Goal: Task Accomplishment & Management: Use online tool/utility

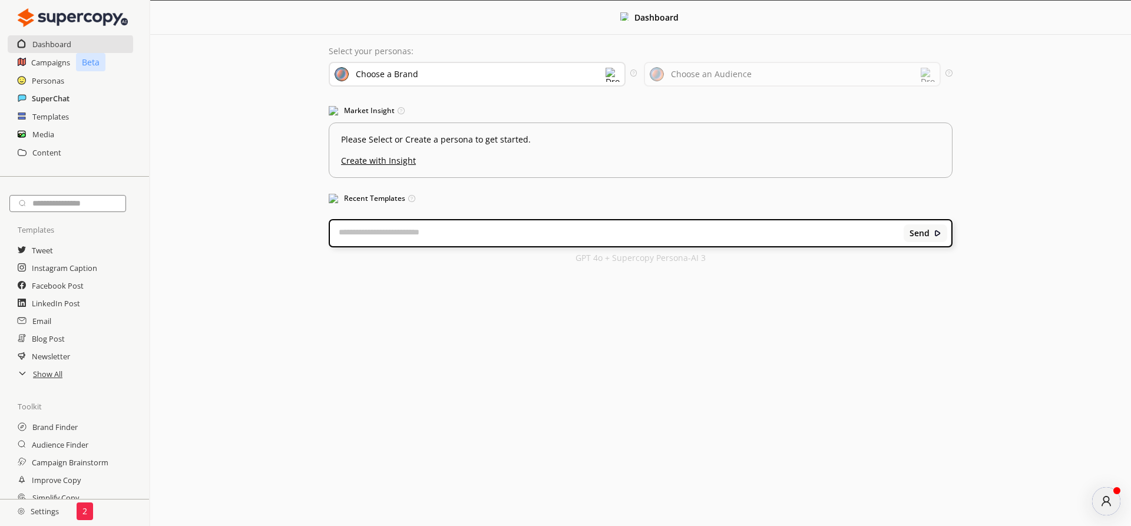
click at [45, 101] on h2 "SuperChat" at bounding box center [51, 99] width 38 height 18
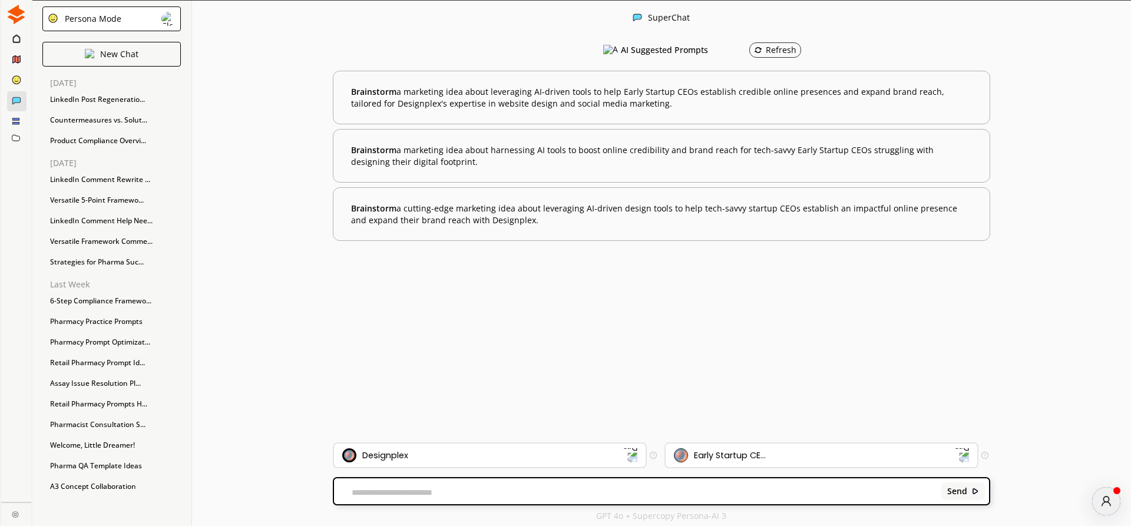
click at [147, 24] on div "Persona Mode" at bounding box center [111, 18] width 138 height 25
click at [136, 64] on li "FreeStyle Mode" at bounding box center [112, 65] width 138 height 21
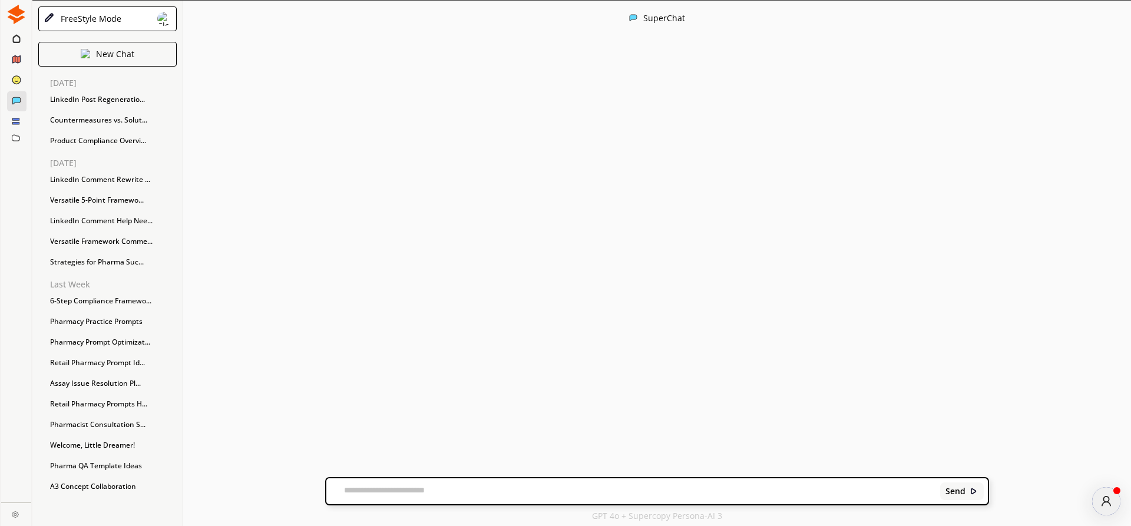
click at [13, 511] on img at bounding box center [15, 514] width 7 height 7
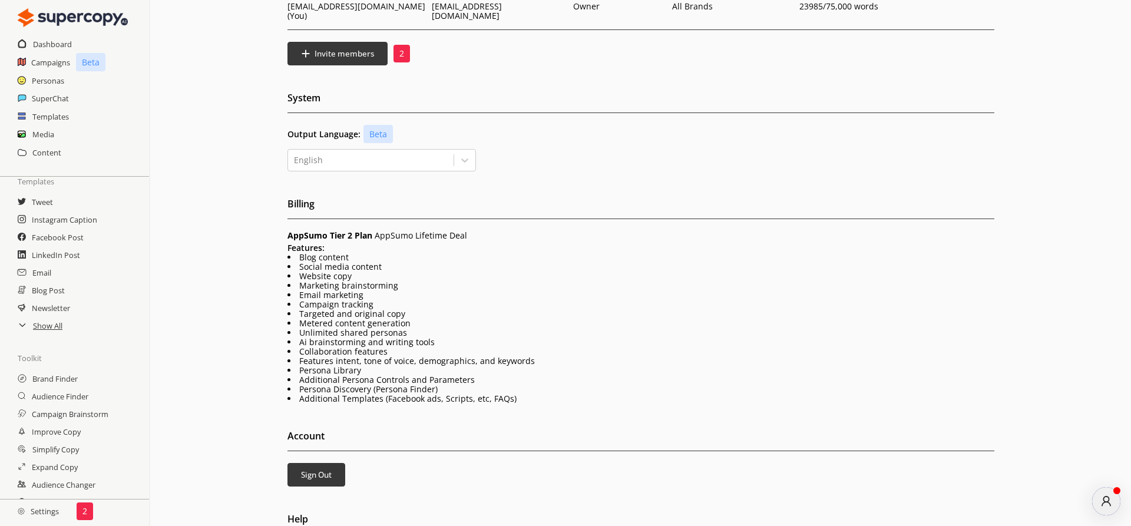
scroll to position [67, 0]
click at [37, 514] on h2 "Settings" at bounding box center [38, 512] width 77 height 24
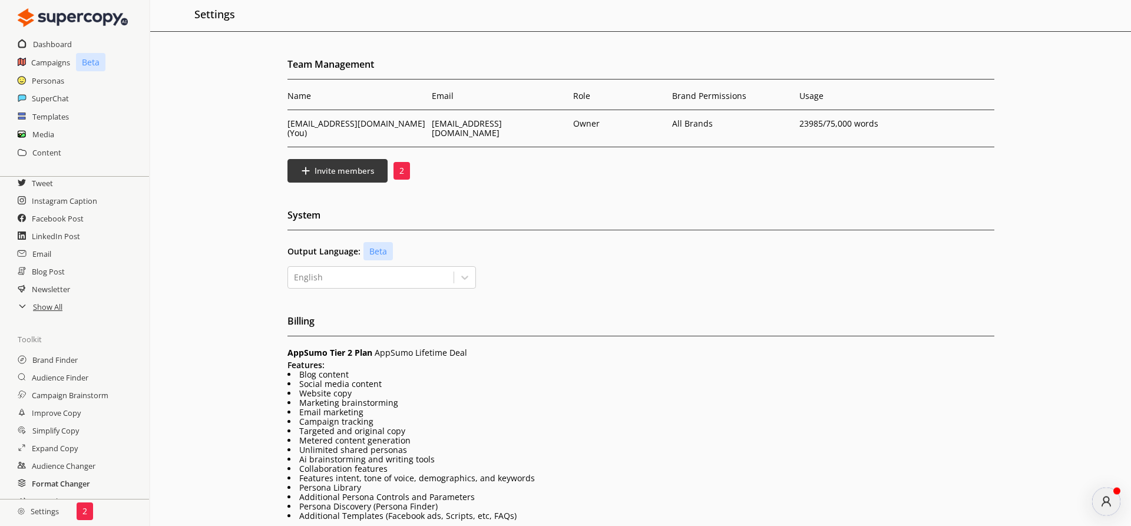
scroll to position [0, 0]
click at [34, 98] on h2 "SuperChat" at bounding box center [51, 99] width 38 height 18
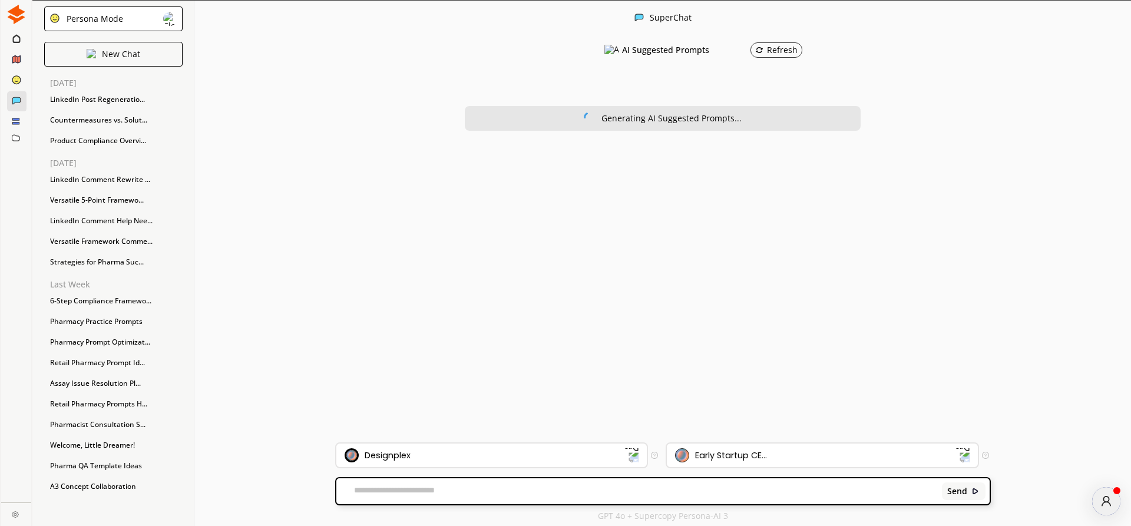
click at [130, 25] on div "Persona Mode" at bounding box center [113, 18] width 138 height 25
click at [128, 67] on li "FreeStyle Mode" at bounding box center [113, 65] width 138 height 21
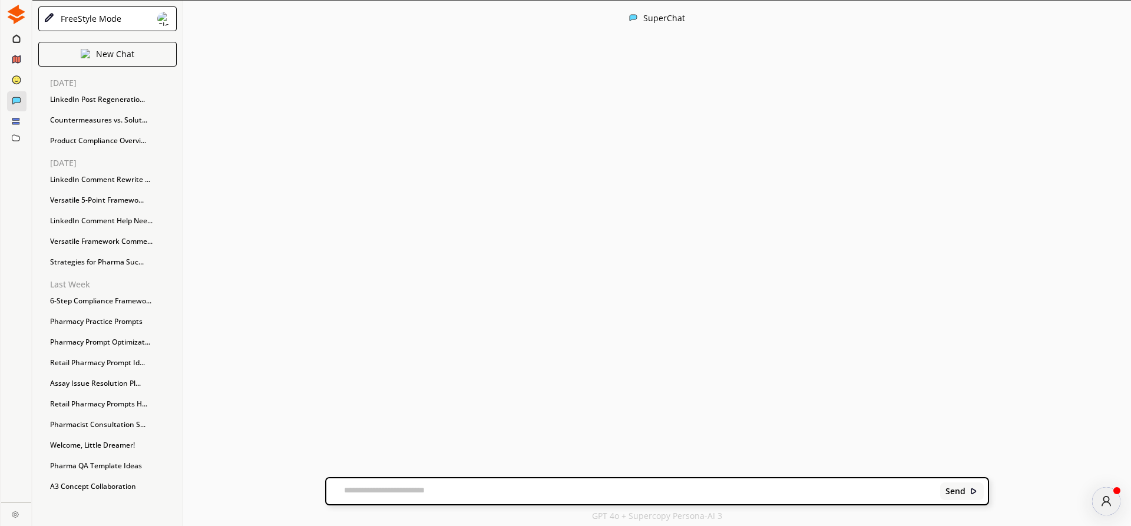
click at [392, 485] on div "Send" at bounding box center [656, 491] width 663 height 28
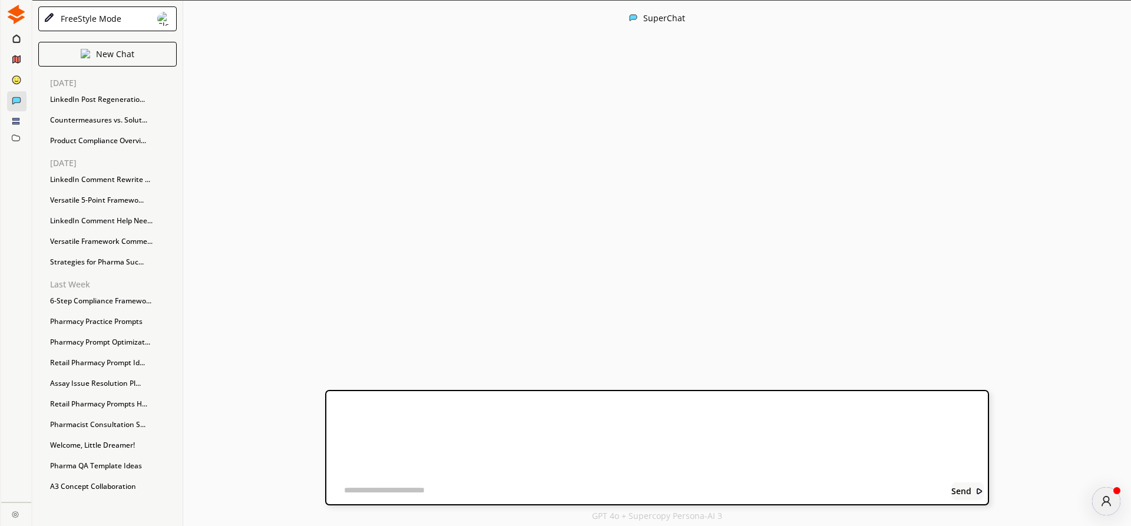
click at [390, 490] on textarea at bounding box center [459, 492] width 267 height 12
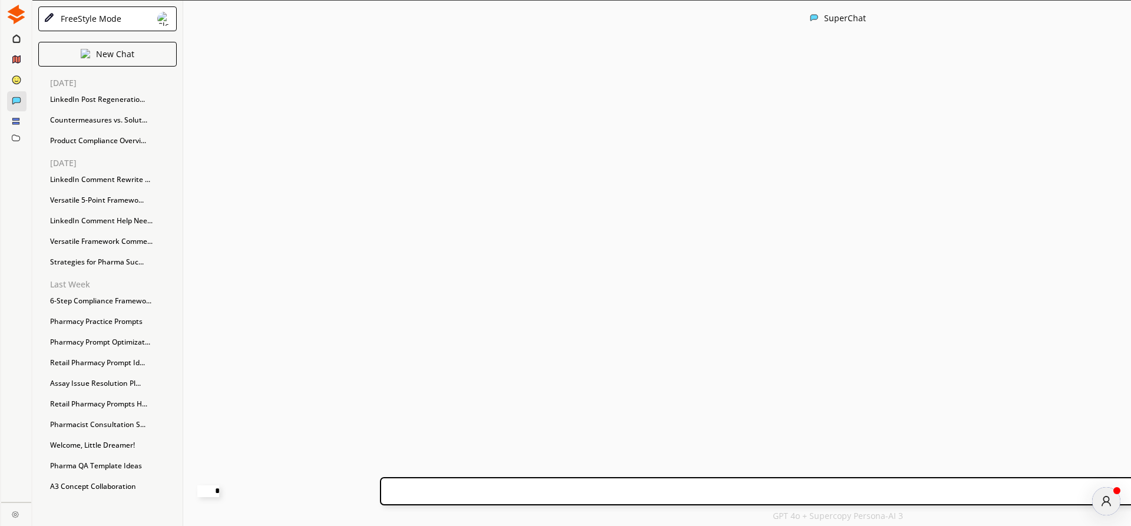
paste textarea "**********"
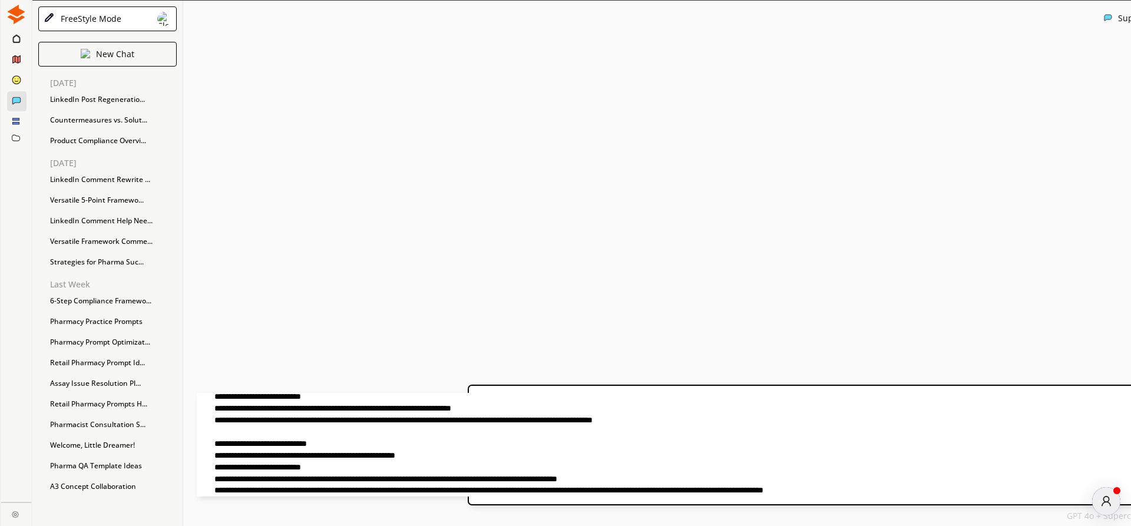
type textarea "**********"
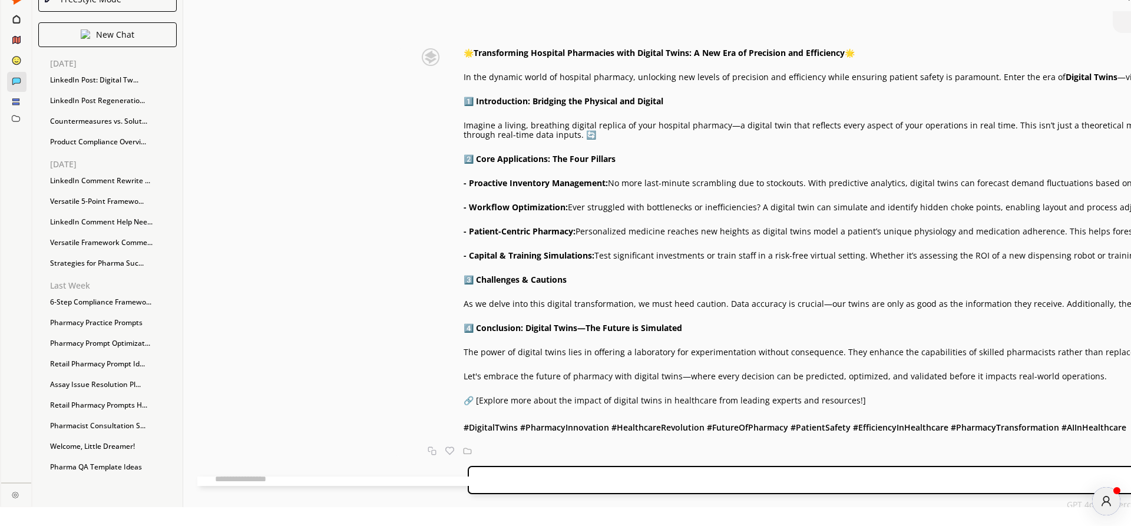
scroll to position [3632, 0]
click at [468, 474] on div "Send" at bounding box center [1132, 480] width 1329 height 28
click at [381, 479] on textarea at bounding box center [502, 481] width 610 height 9
drag, startPoint x: 627, startPoint y: 160, endPoint x: 662, endPoint y: 174, distance: 37.5
click at [662, 203] on p "- Workflow Optimization: Ever struggled with bottlenecks or inefficiencies? A d…" at bounding box center [1130, 207] width 1333 height 9
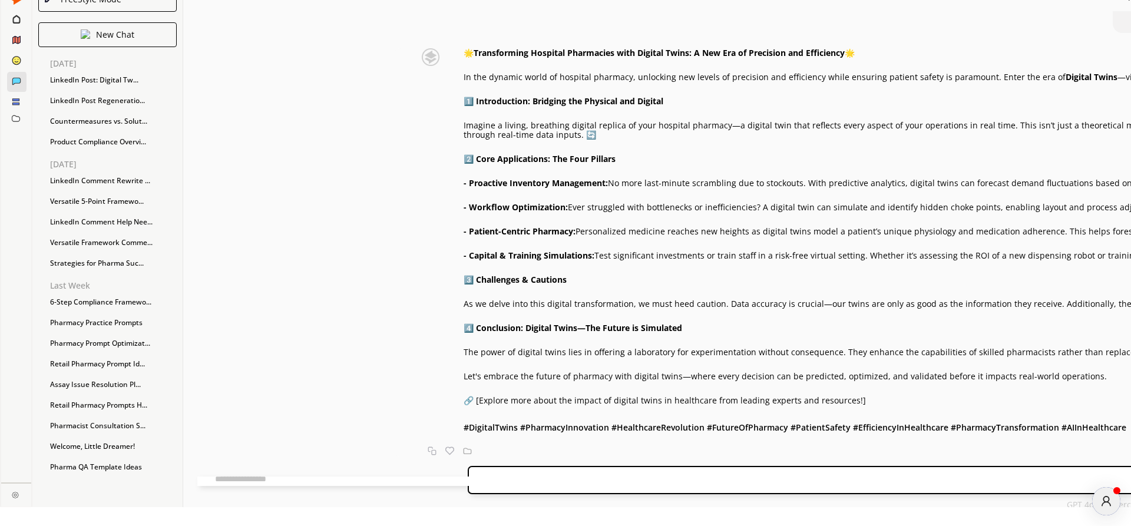
copy p "A digital twin can simulate and identify hidden choke points, enabling layout a…"
click at [437, 477] on textarea at bounding box center [502, 481] width 610 height 9
paste textarea "**********"
type textarea "**********"
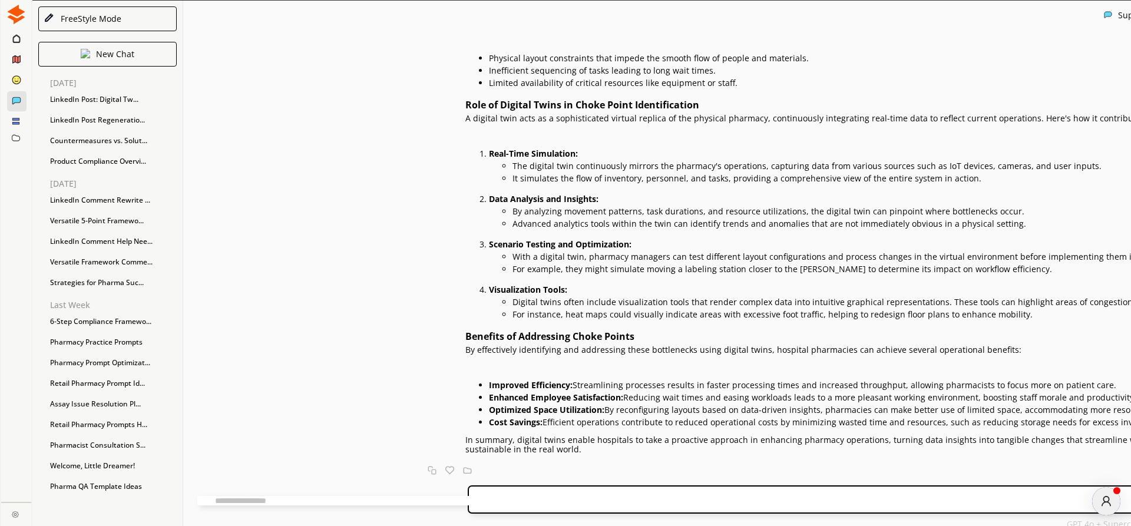
scroll to position [4224, 0]
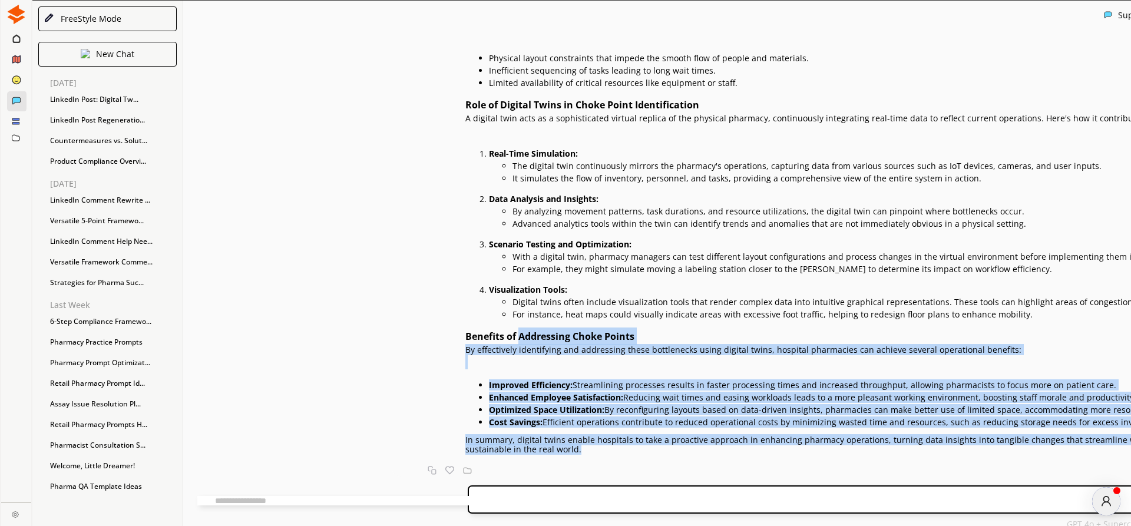
drag, startPoint x: 388, startPoint y: 311, endPoint x: 402, endPoint y: 460, distance: 150.4
click at [402, 460] on div "Certainly! Let's delve deeper into how digital twins can revolutionize pharmacy…" at bounding box center [1094, 226] width 1405 height 500
copy div "Addressing Choke Points By effectively identifying and addressing these bottlen…"
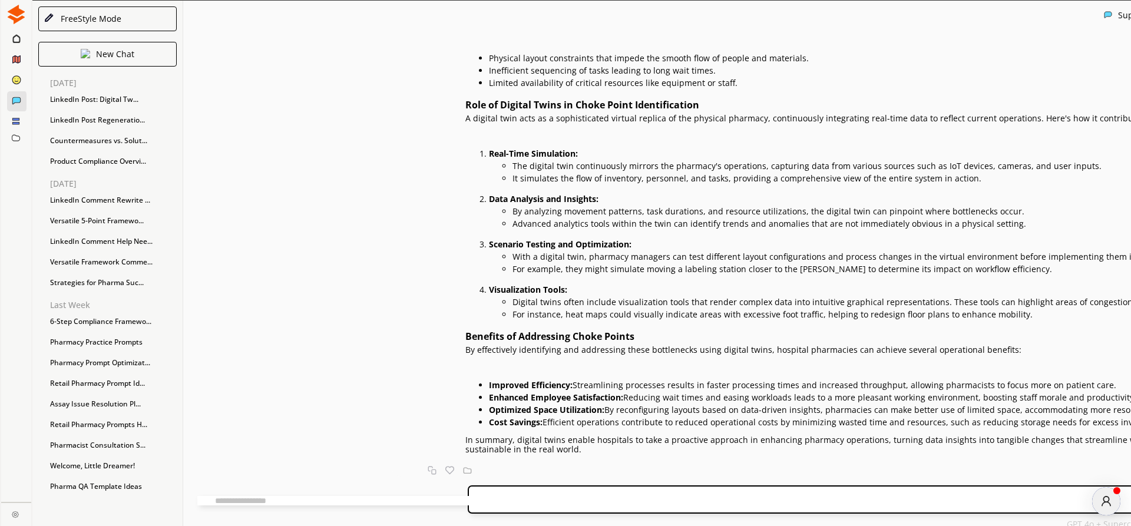
click at [431, 496] on textarea at bounding box center [502, 500] width 610 height 9
paste textarea "**********"
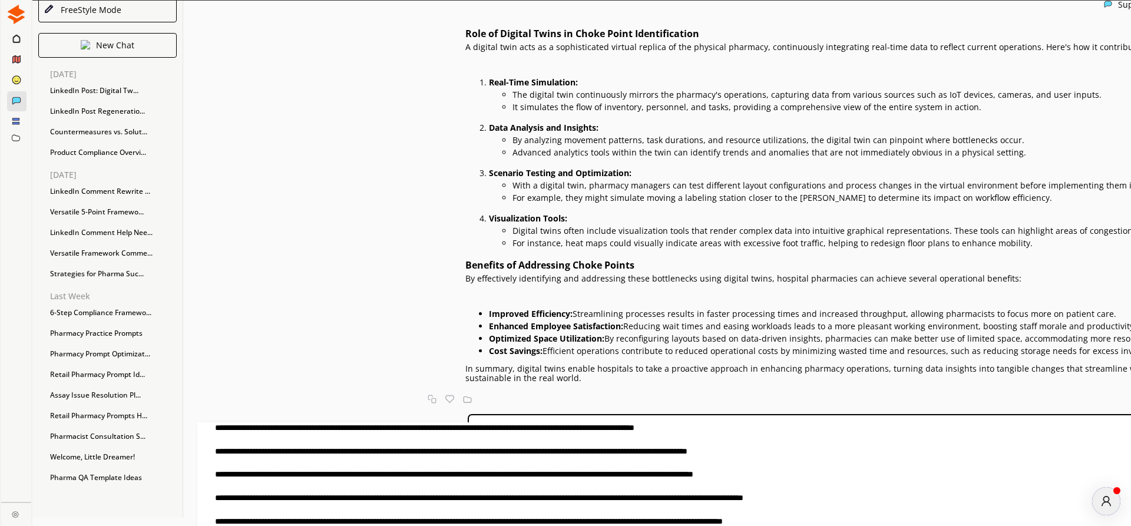
scroll to position [0, 0]
click at [611, 427] on textarea at bounding box center [502, 474] width 610 height 104
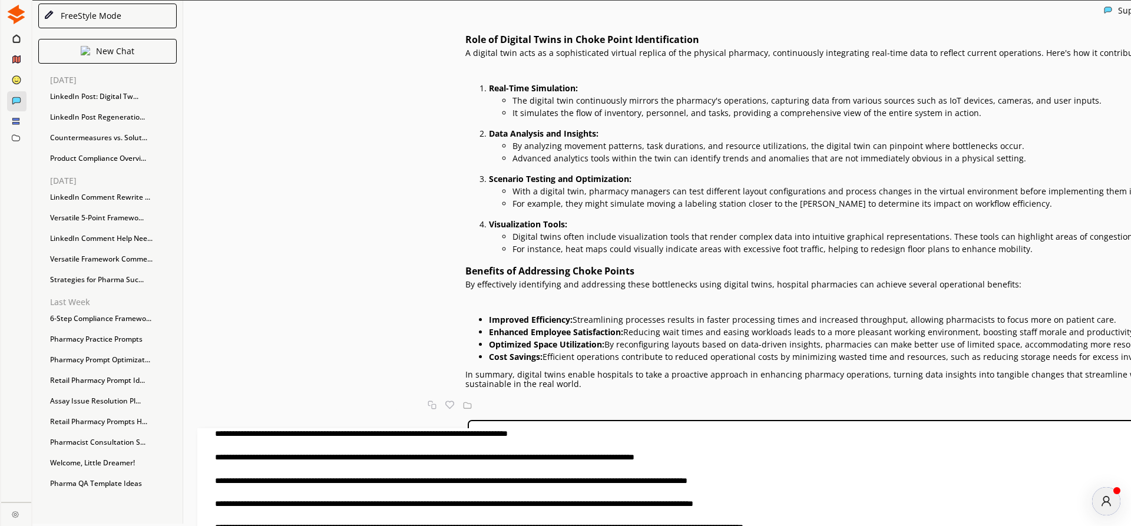
click at [568, 460] on textarea at bounding box center [502, 480] width 610 height 104
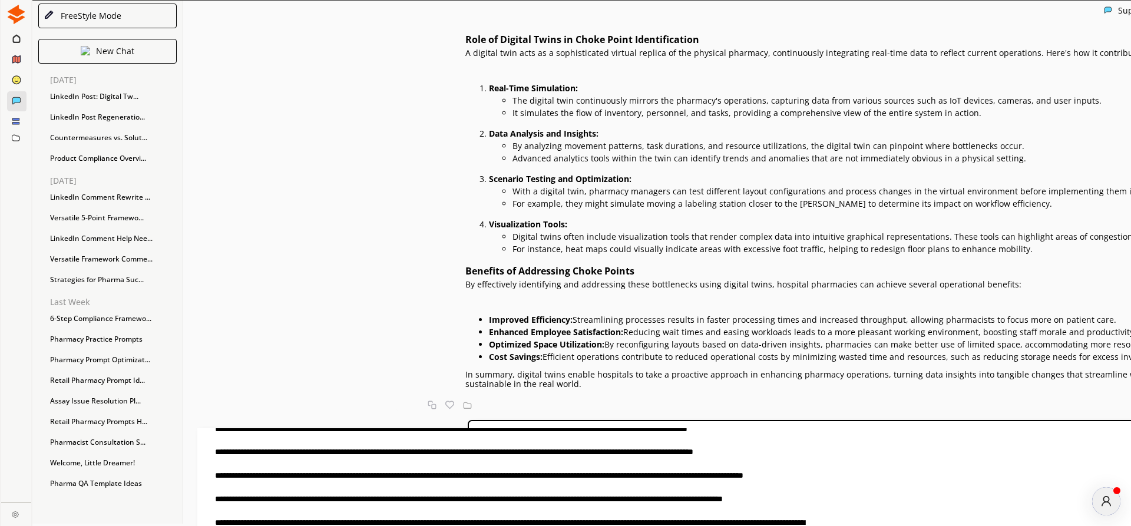
scroll to position [52, 0]
click at [355, 466] on textarea at bounding box center [502, 480] width 610 height 104
click at [353, 501] on textarea at bounding box center [502, 480] width 610 height 104
click at [553, 464] on textarea at bounding box center [502, 480] width 610 height 104
click at [531, 466] on textarea at bounding box center [502, 480] width 610 height 104
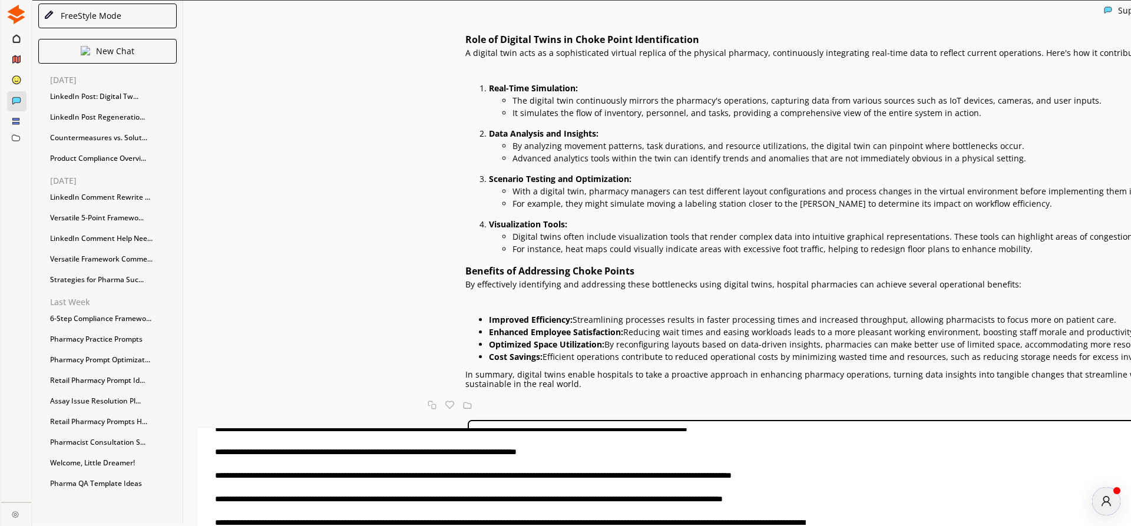
click at [512, 466] on textarea at bounding box center [502, 480] width 610 height 104
click at [456, 500] on textarea at bounding box center [502, 480] width 610 height 104
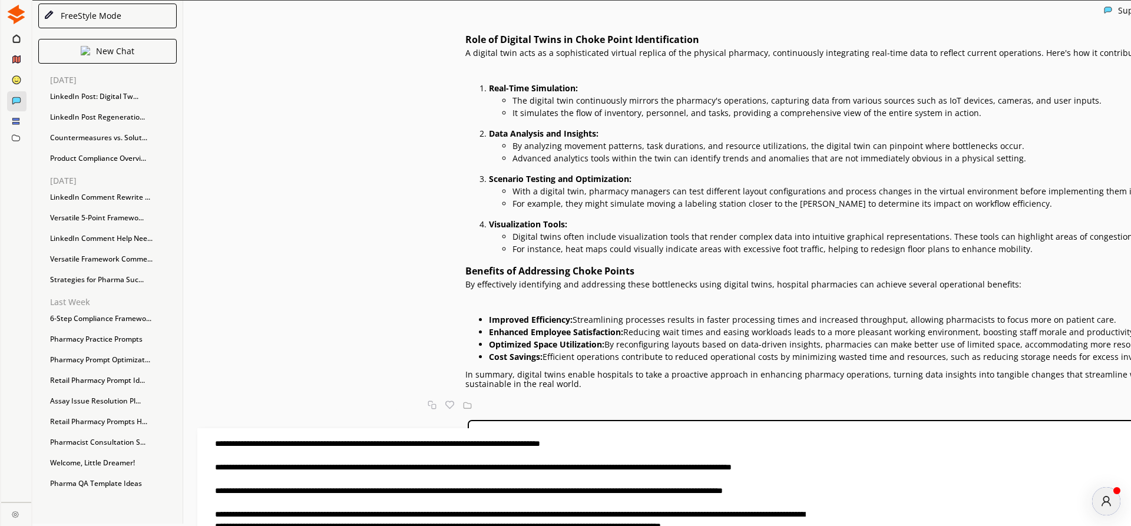
scroll to position [107, 0]
click at [352, 468] on textarea at bounding box center [502, 480] width 610 height 104
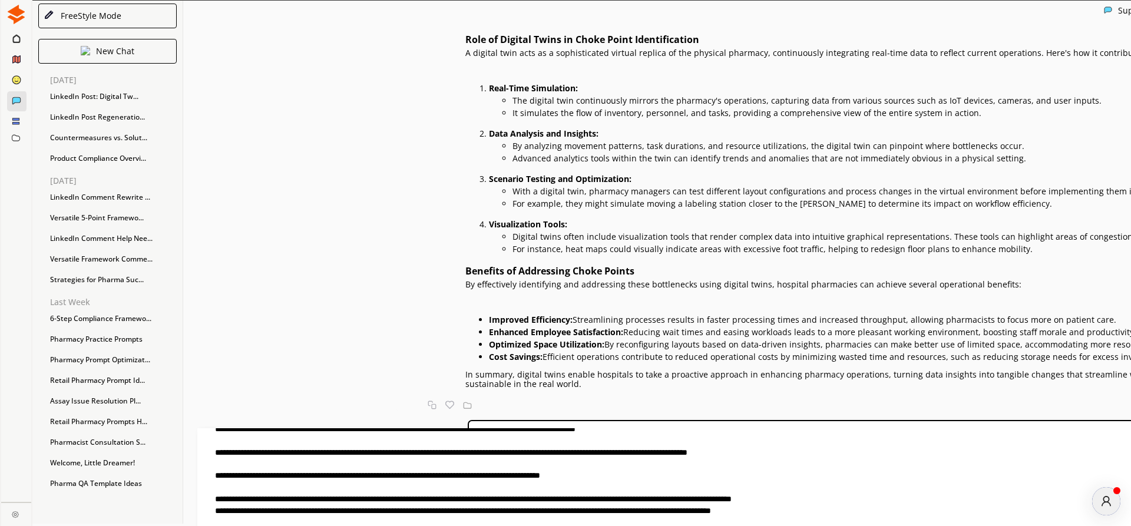
scroll to position [95, 0]
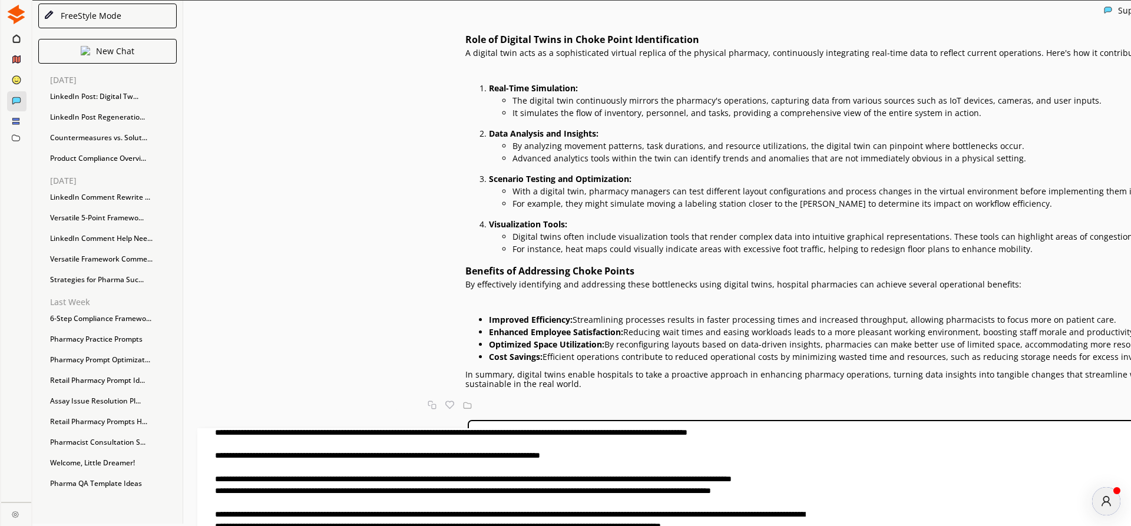
click at [345, 433] on textarea at bounding box center [502, 480] width 610 height 104
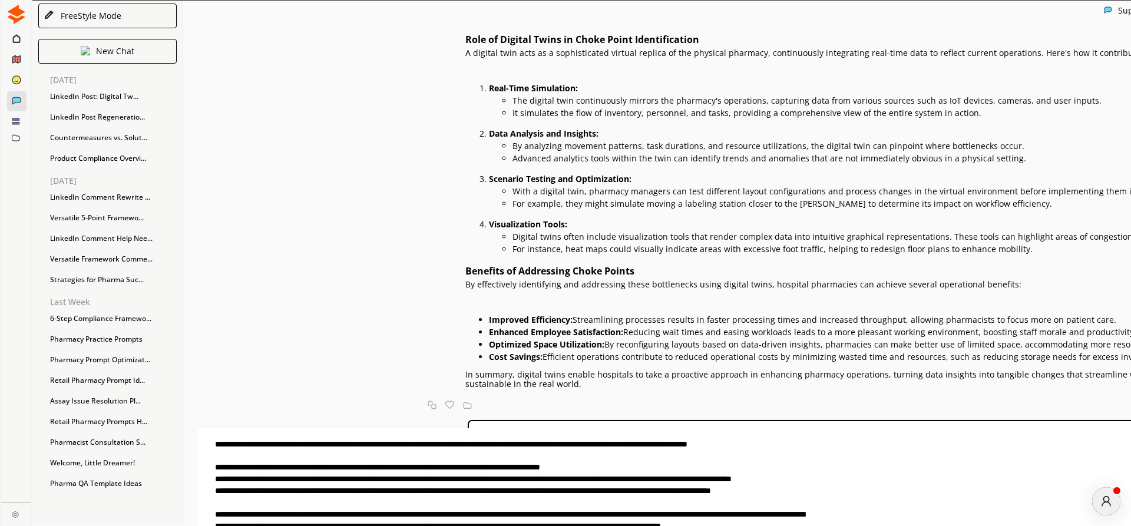
scroll to position [16, 0]
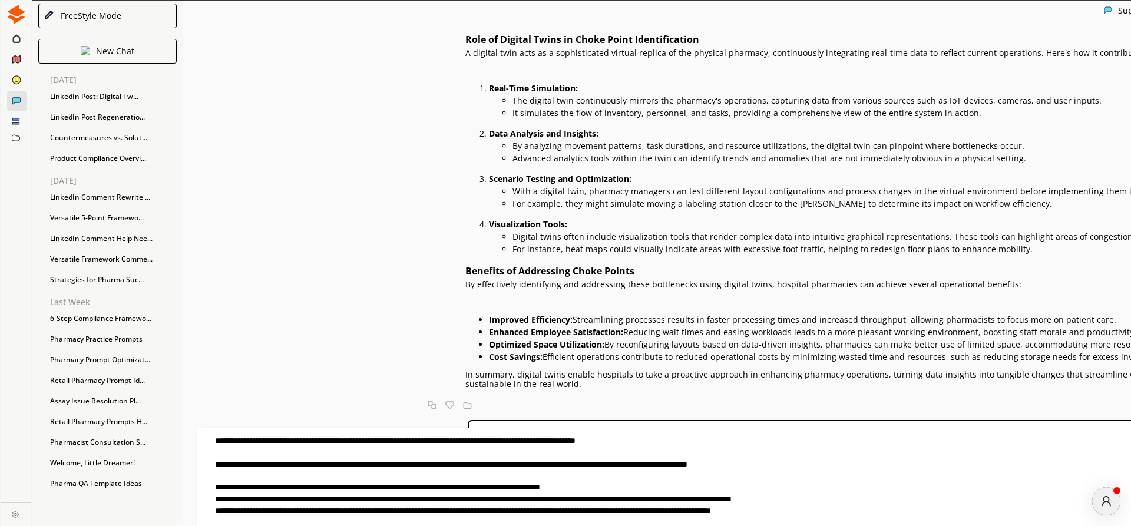
click at [347, 497] on textarea at bounding box center [502, 480] width 610 height 104
click at [351, 466] on textarea at bounding box center [502, 480] width 610 height 104
click at [371, 477] on textarea at bounding box center [502, 480] width 610 height 104
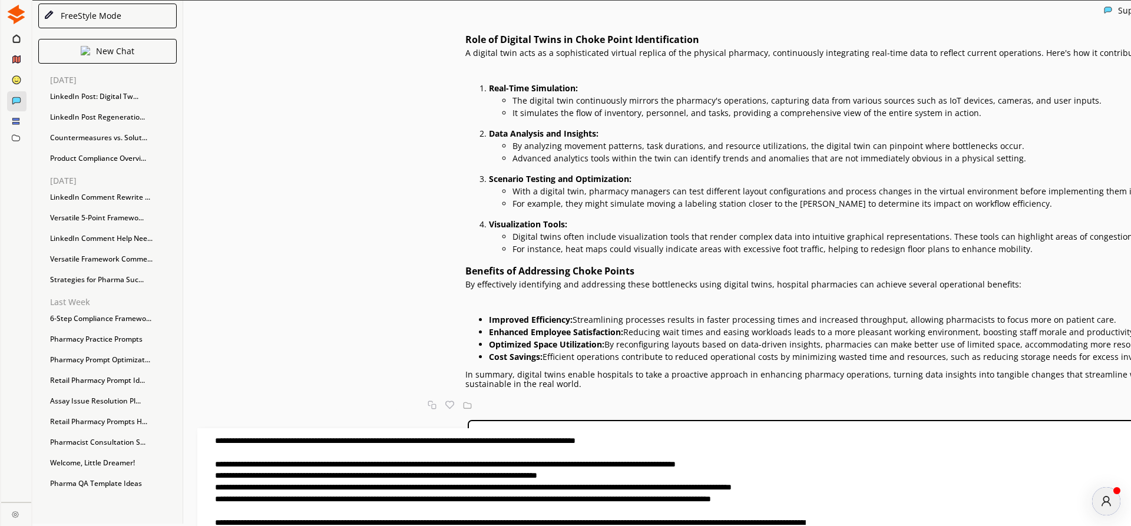
scroll to position [0, 0]
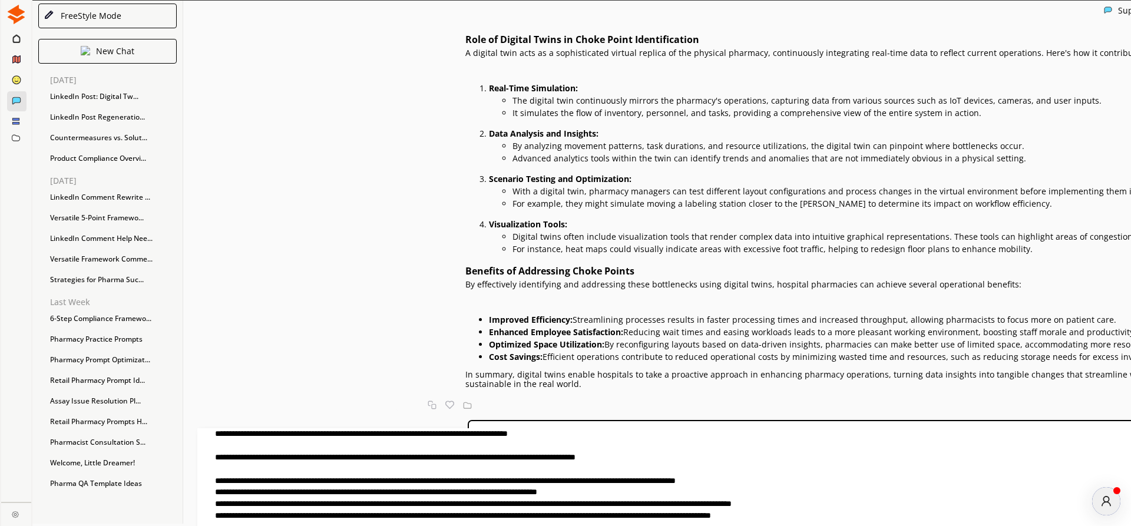
click at [389, 433] on textarea at bounding box center [502, 480] width 610 height 104
click at [390, 433] on textarea at bounding box center [502, 480] width 610 height 104
click at [526, 434] on textarea at bounding box center [502, 480] width 610 height 104
click at [528, 437] on textarea at bounding box center [502, 480] width 610 height 104
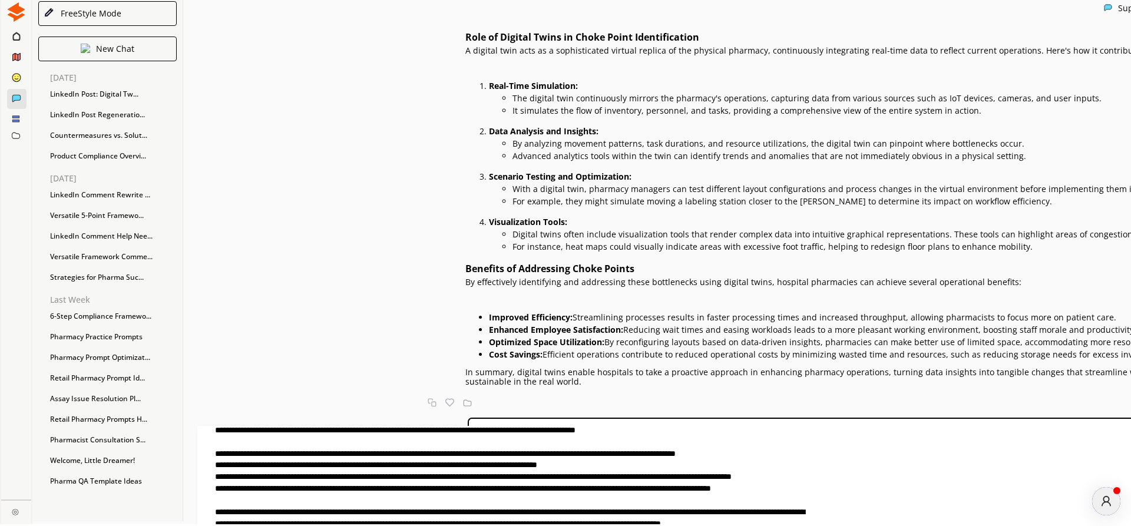
scroll to position [19, 0]
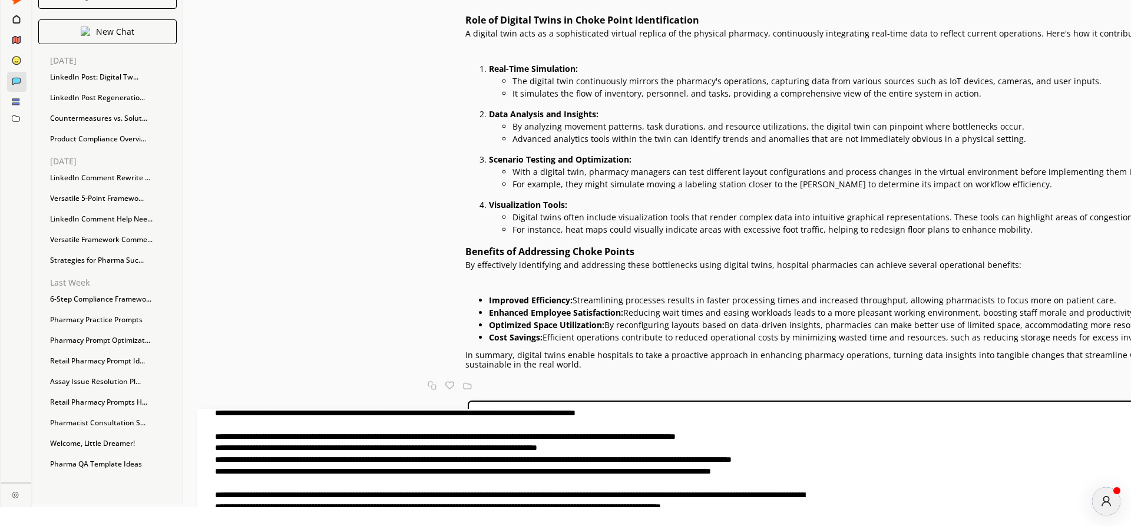
click at [497, 473] on textarea at bounding box center [502, 461] width 610 height 104
drag, startPoint x: 345, startPoint y: 484, endPoint x: 612, endPoint y: 511, distance: 268.9
click at [612, 511] on textarea at bounding box center [502, 461] width 610 height 104
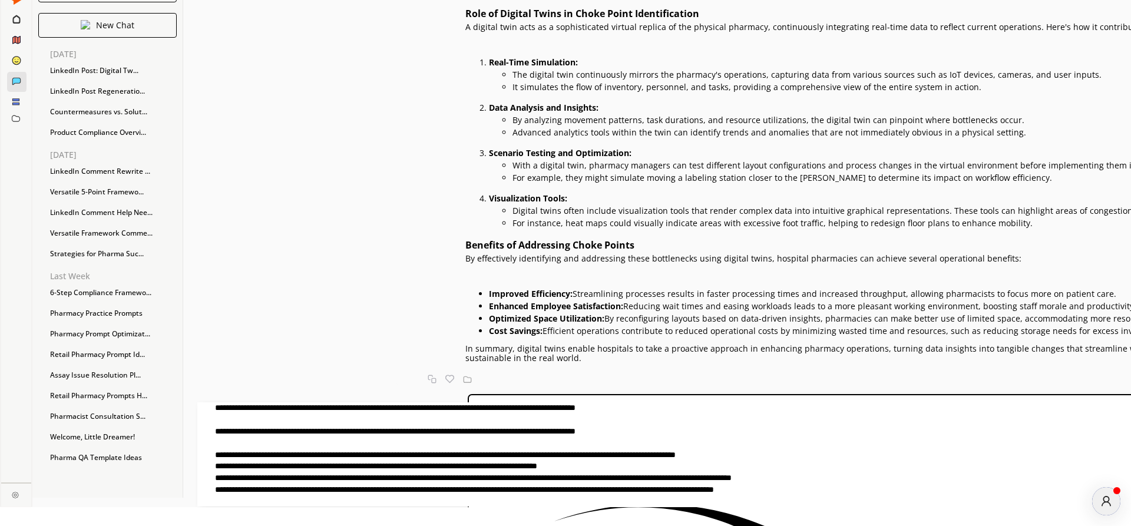
scroll to position [9, 0]
type textarea "**********"
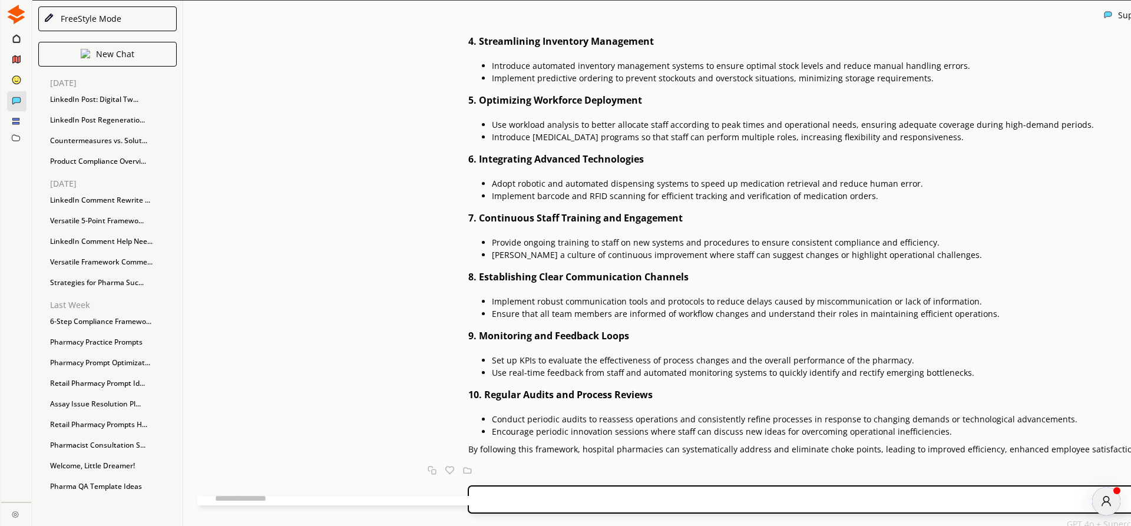
scroll to position [4767, 0]
click at [494, 495] on div "Send" at bounding box center [1132, 500] width 1329 height 28
click at [490, 499] on textarea at bounding box center [502, 500] width 610 height 9
type textarea "**********"
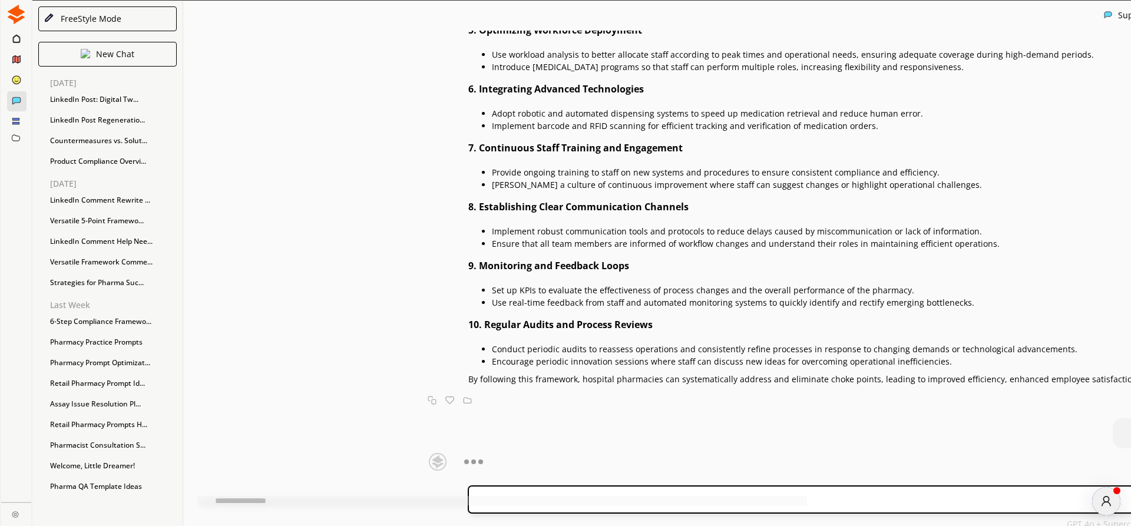
click at [445, 396] on img at bounding box center [449, 400] width 9 height 9
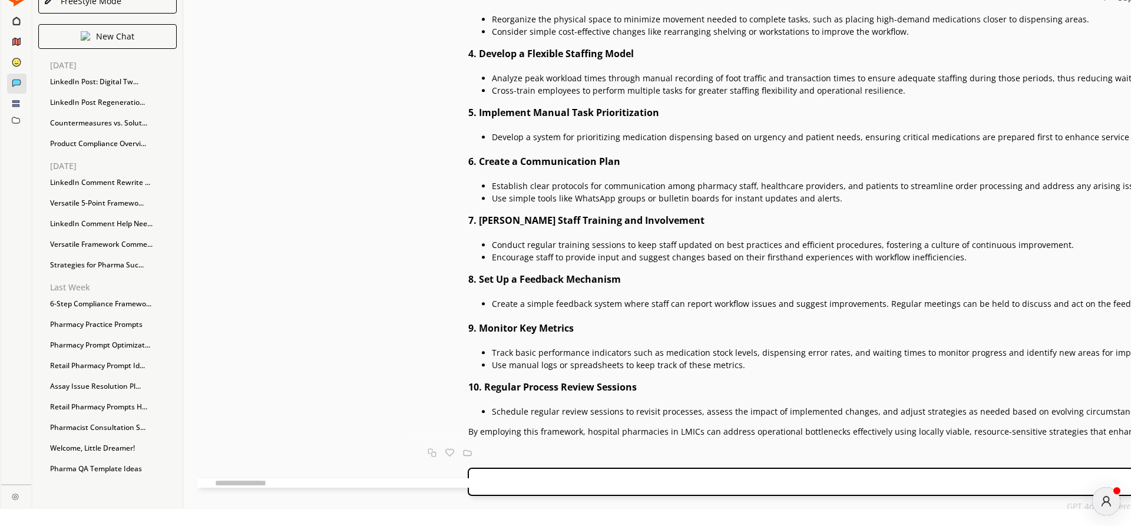
scroll to position [19, 0]
click at [398, 477] on textarea at bounding box center [502, 481] width 610 height 9
drag, startPoint x: 354, startPoint y: 156, endPoint x: 551, endPoint y: 148, distance: 196.9
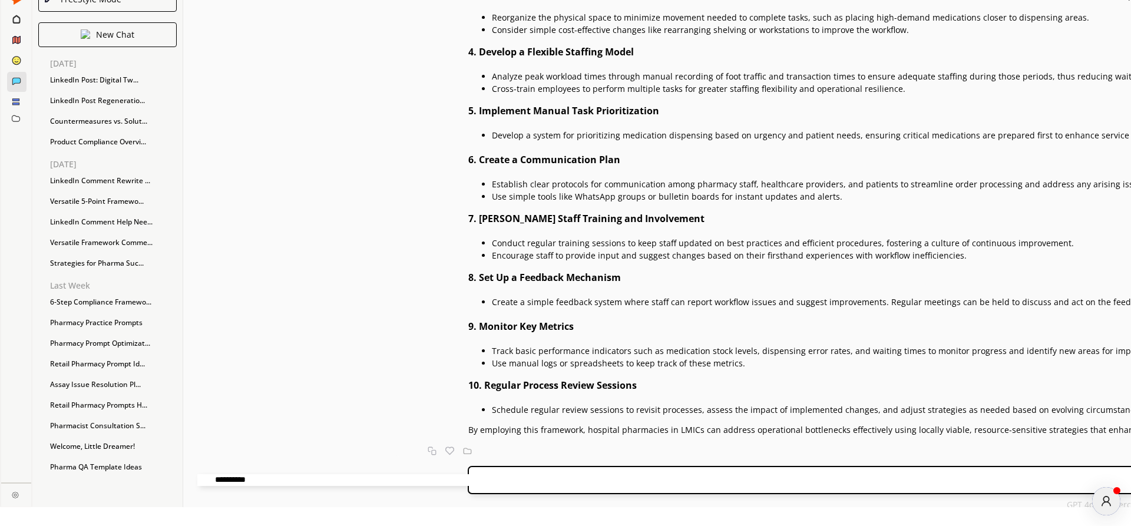
copy strong "Simplify Inventory Management Systems"
click at [422, 477] on textarea "*********" at bounding box center [502, 480] width 610 height 12
paste textarea "**********"
type textarea "**********"
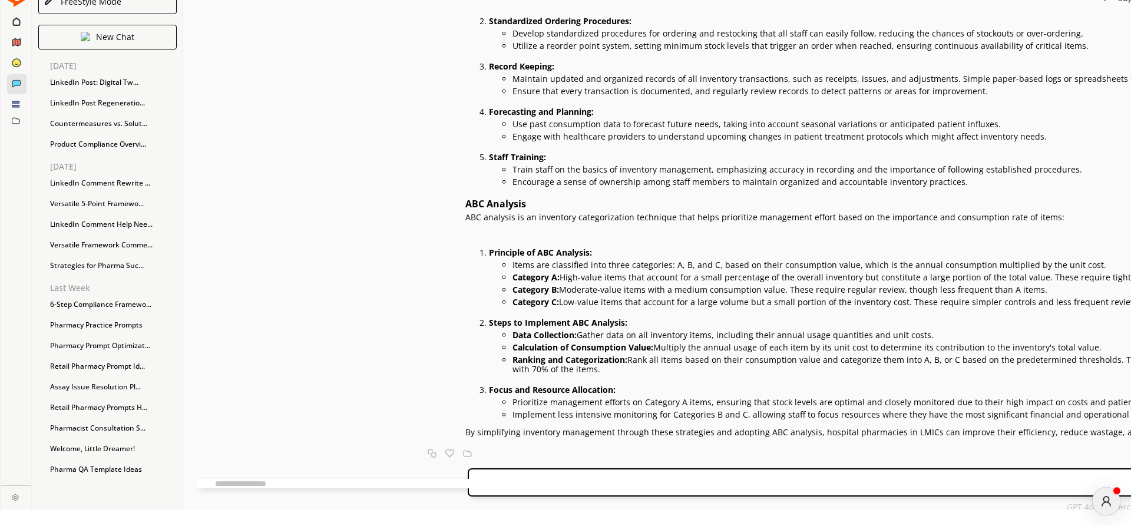
scroll to position [19, 0]
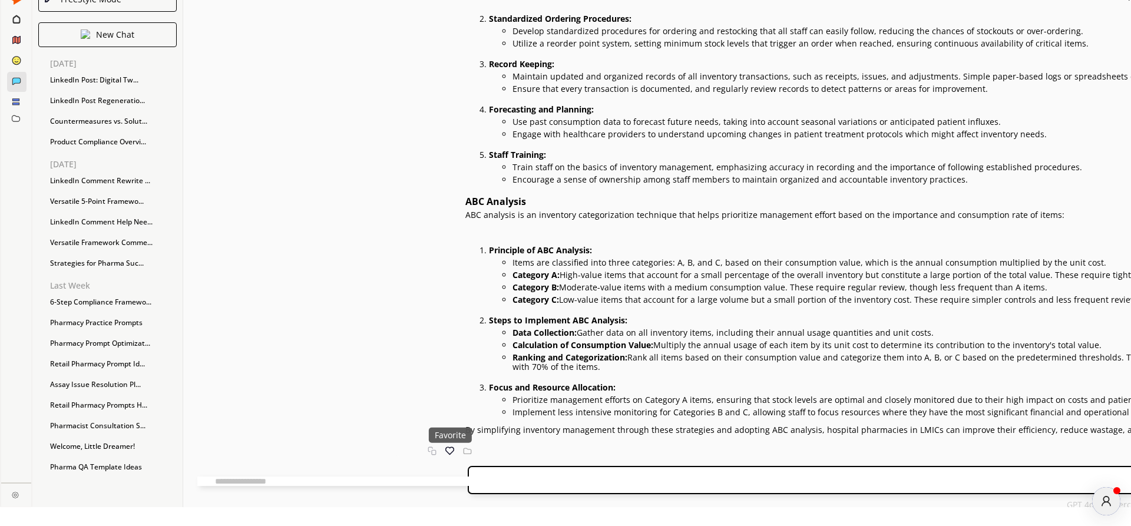
click at [445, 450] on img at bounding box center [449, 451] width 9 height 9
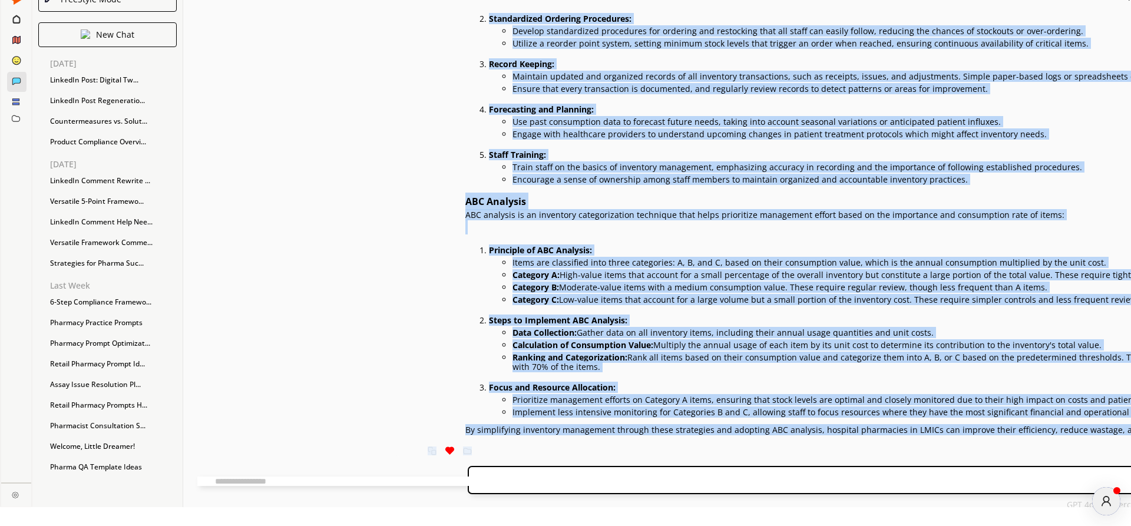
scroll to position [6409, 0]
drag, startPoint x: 335, startPoint y: 84, endPoint x: 664, endPoint y: 431, distance: 478.1
click at [664, 431] on div "Certainly! Let's dive deeper into simplifying inventory management systems and …" at bounding box center [1131, 163] width 1331 height 543
copy div "Certainly! Let's dive deeper into simplifying inventory management systems and …"
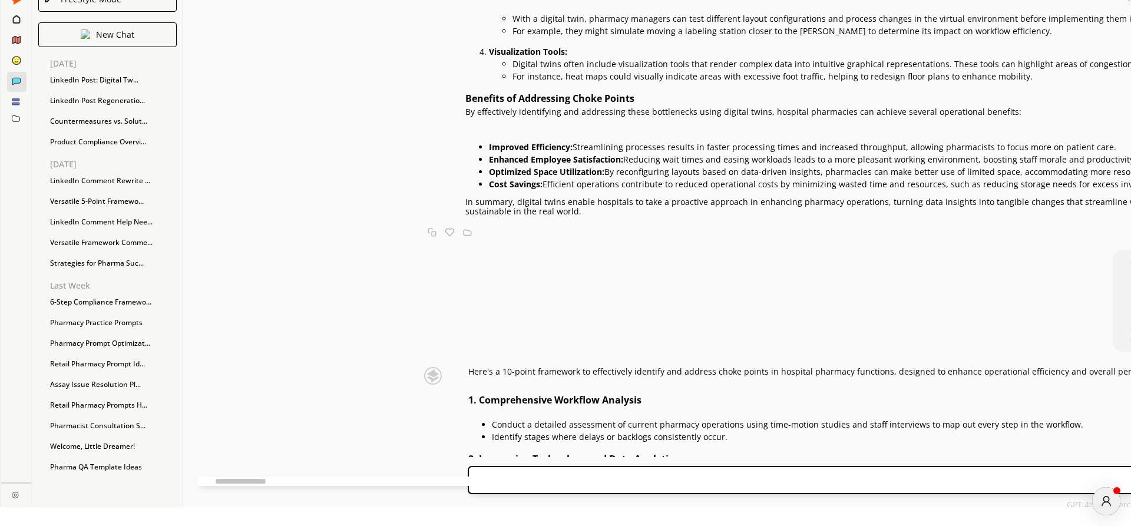
scroll to position [4058, 0]
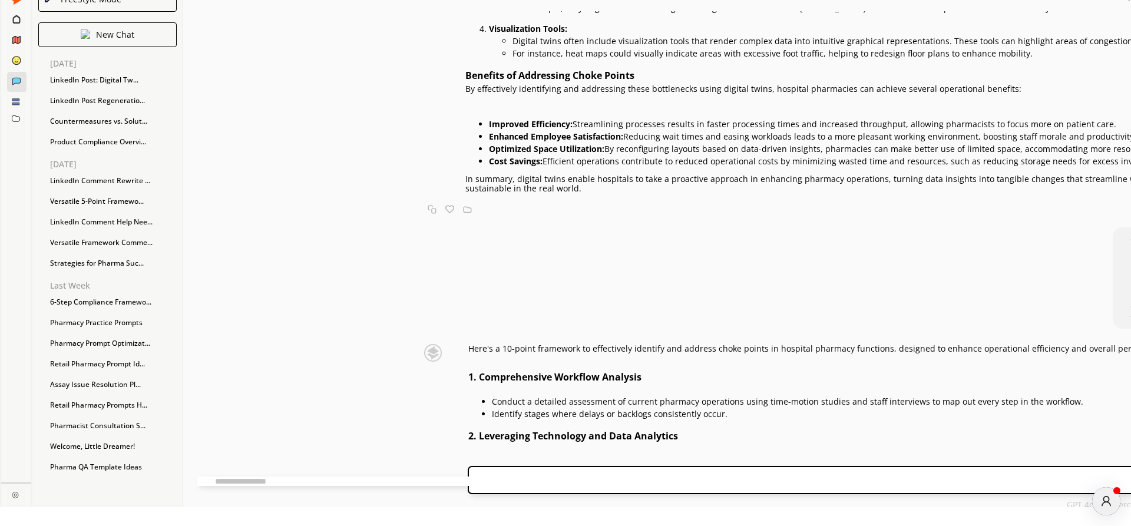
drag, startPoint x: 544, startPoint y: 110, endPoint x: 876, endPoint y: 111, distance: 332.3
copy p "revolutionize pharmacy operations by identifying and addressing hidden choke po…"
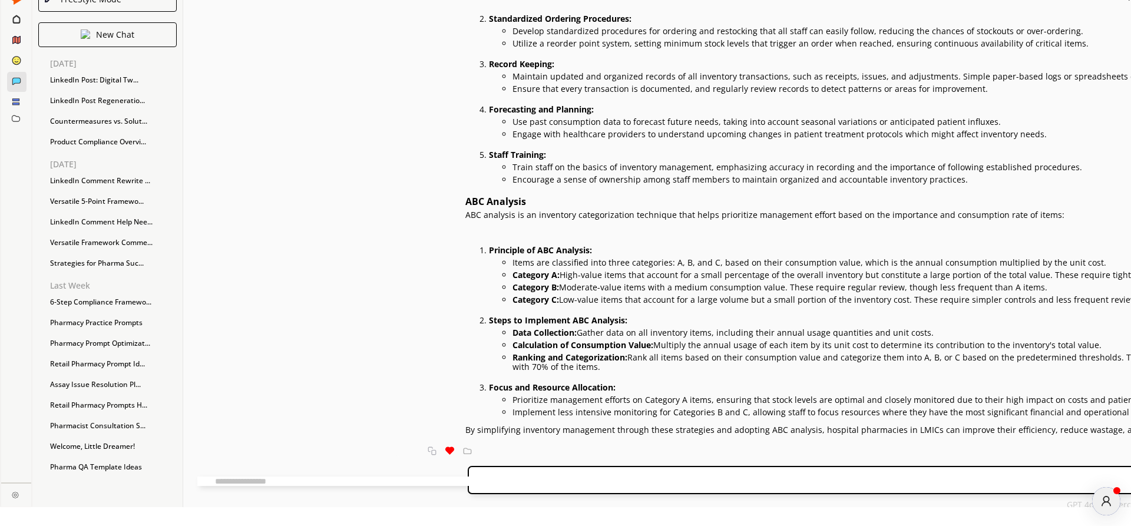
scroll to position [6207, 0]
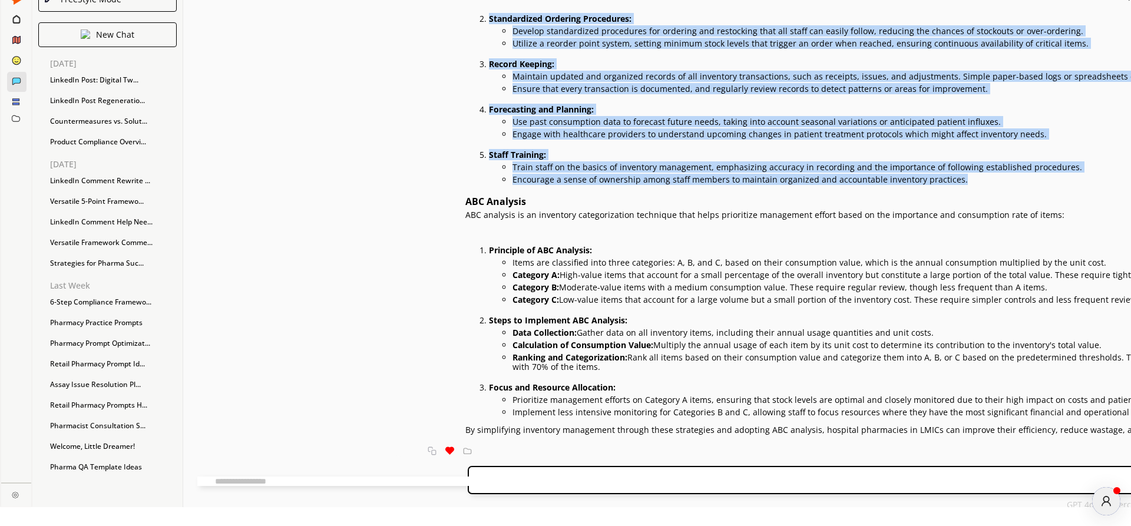
drag, startPoint x: 336, startPoint y: 121, endPoint x: 837, endPoint y: 362, distance: 556.4
click at [837, 362] on div "Certainly! Let's dive deeper into simplifying inventory management systems and …" at bounding box center [1131, 163] width 1331 height 543
copy div "Simplify Inventory Management Systems Effective inventory management is crucial…"
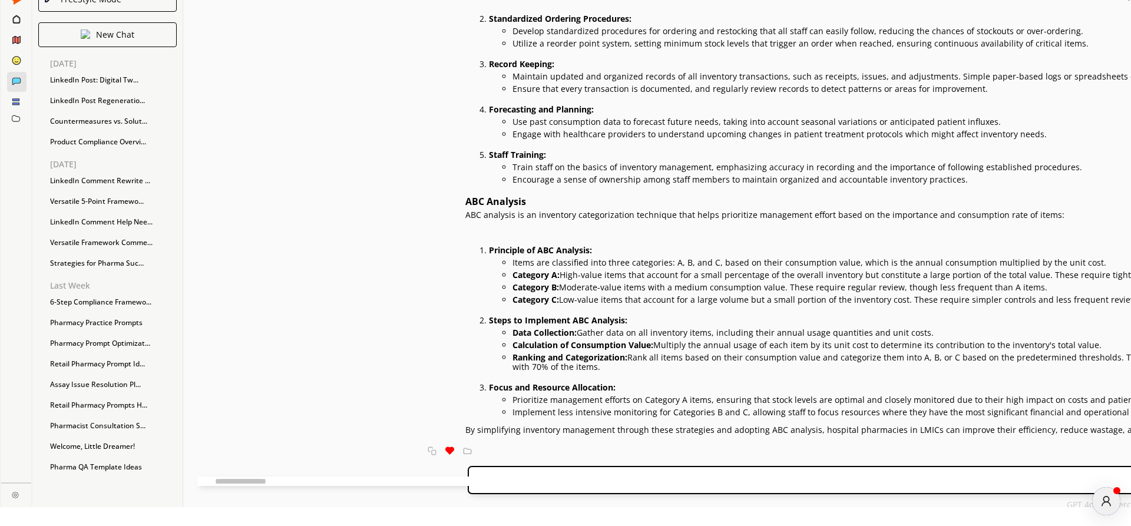
click at [384, 479] on textarea at bounding box center [502, 481] width 610 height 9
paste textarea "**********"
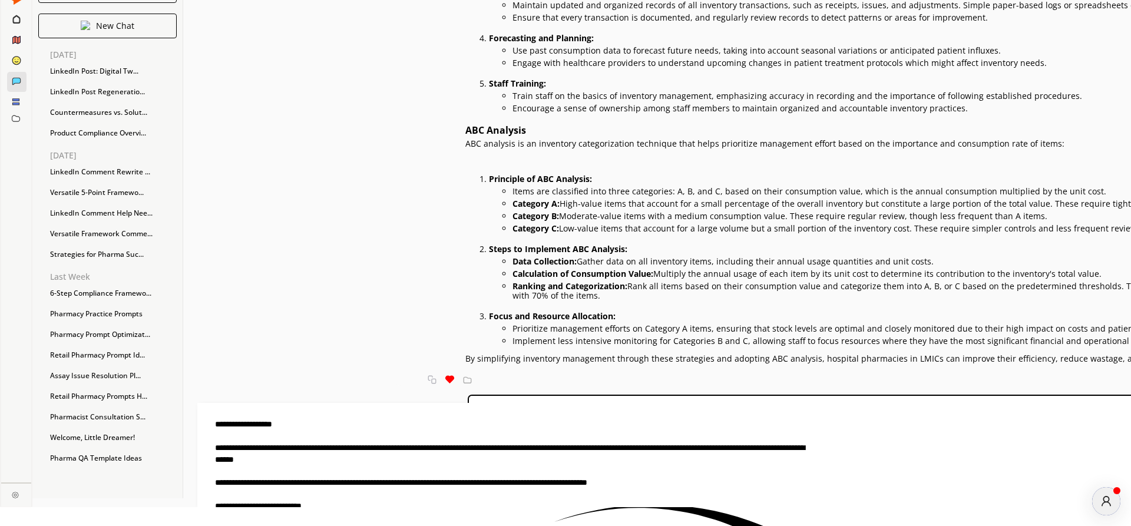
scroll to position [0, 0]
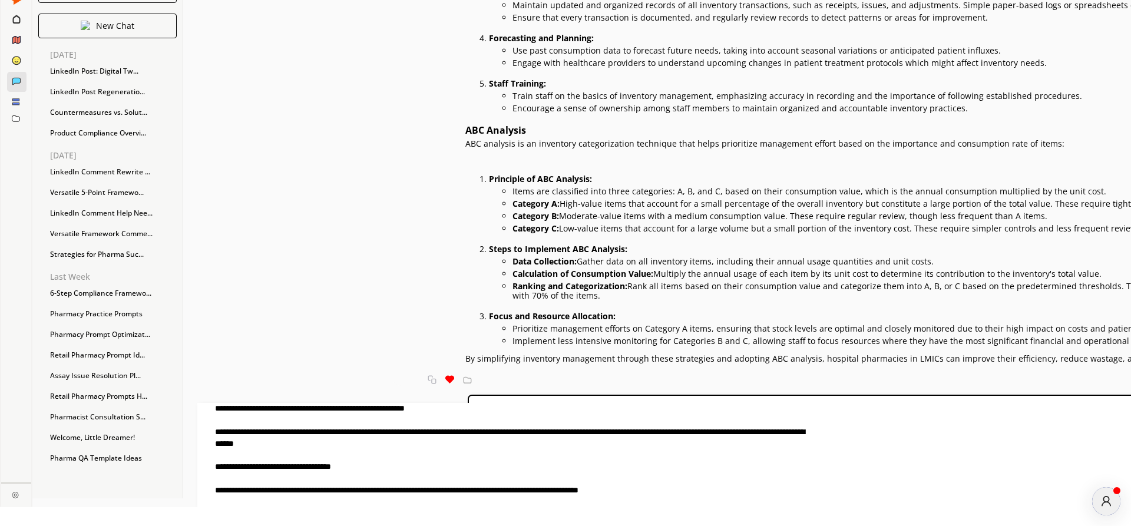
click at [381, 409] on textarea at bounding box center [502, 455] width 610 height 104
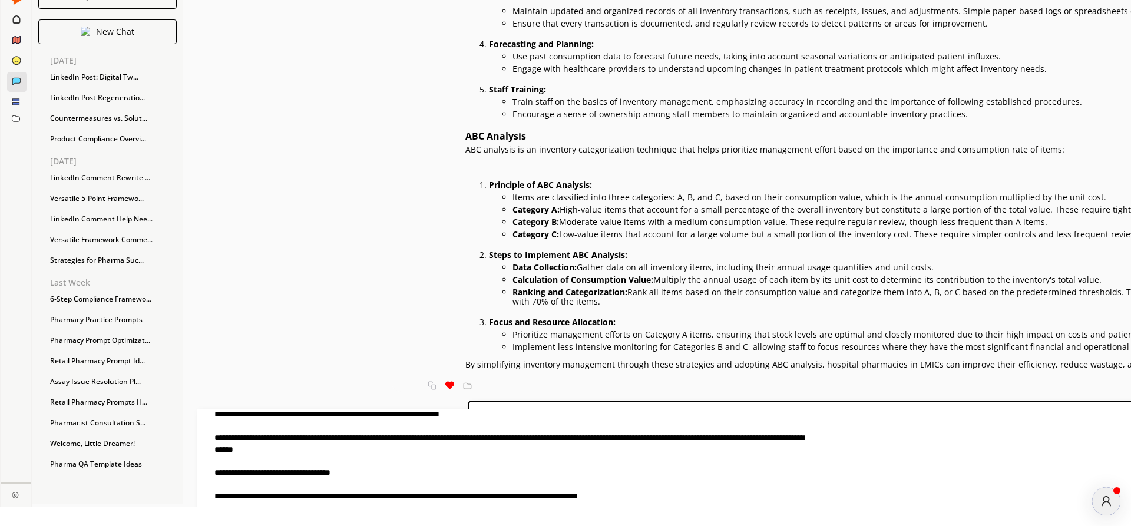
type textarea "**********"
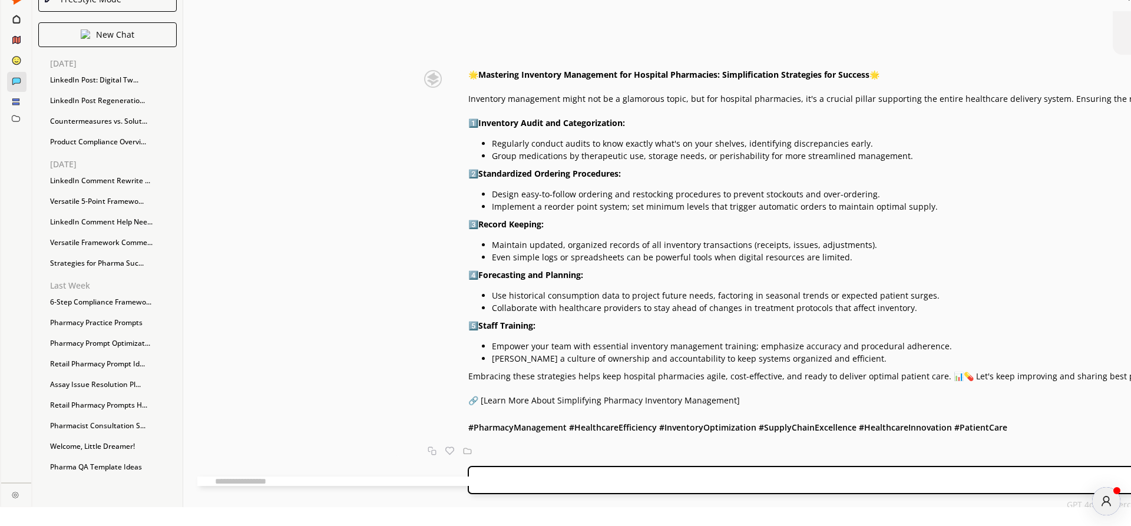
scroll to position [7987, 0]
click at [707, 242] on div "🌟 Mastering Inventory Management for Hospital Pharmacies: Simplification Strate…" at bounding box center [1130, 252] width 1325 height 365
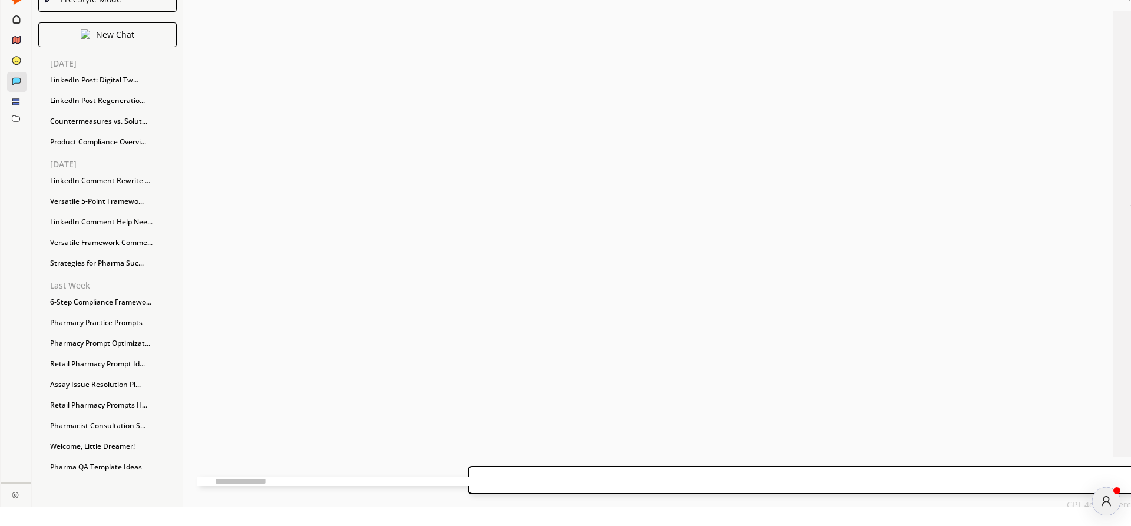
scroll to position [6509, 0]
drag, startPoint x: 335, startPoint y: 94, endPoint x: 877, endPoint y: 96, distance: 542.1
copy p "ABC analysis is an inventory categorization technique that helps prioritize man…"
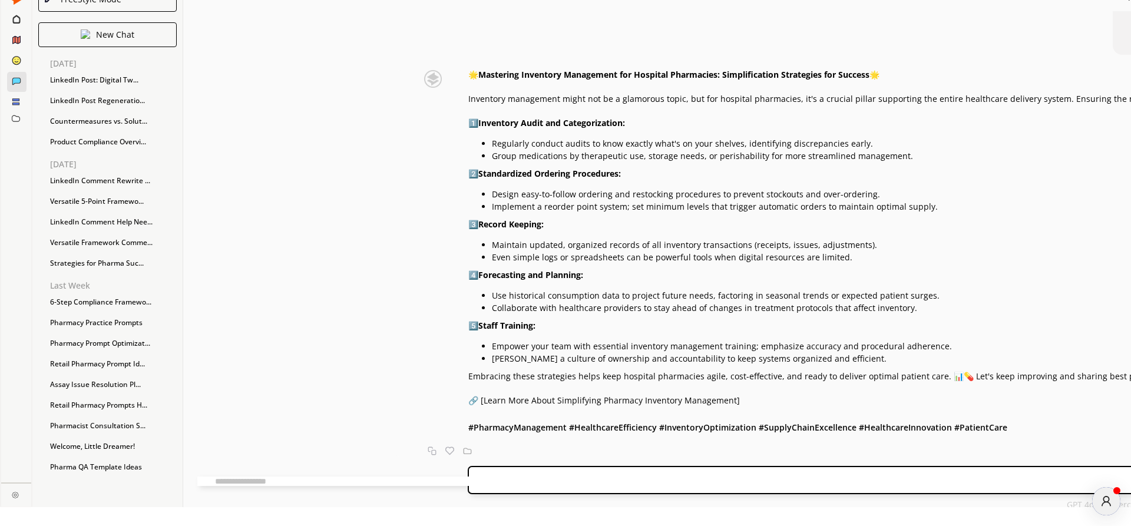
scroll to position [7987, 0]
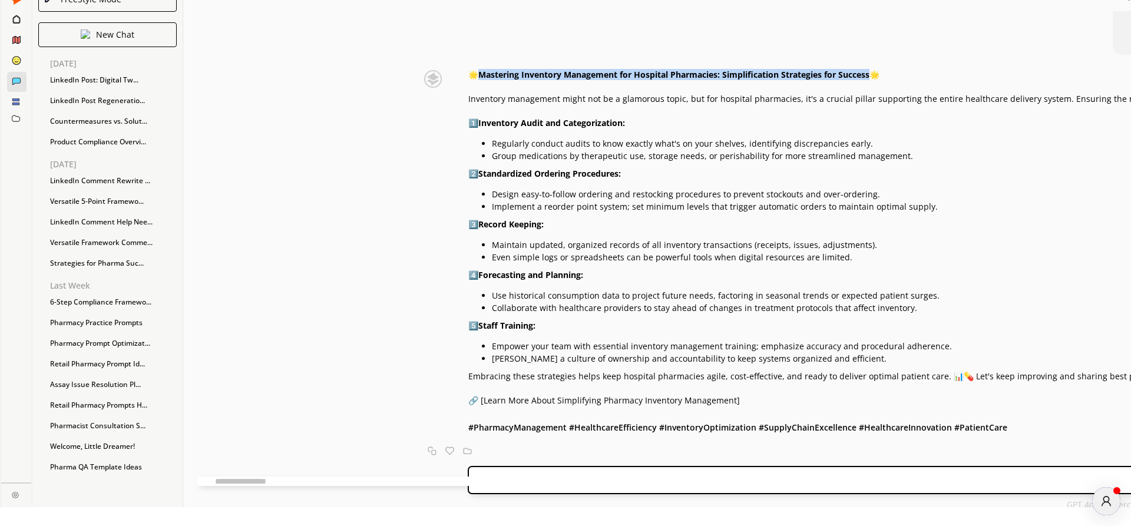
drag, startPoint x: 351, startPoint y: 84, endPoint x: 742, endPoint y: 91, distance: 391.3
click at [742, 80] on strong "Mastering Inventory Management for Hospital Pharmacies: Simplification Strategi…" at bounding box center [673, 74] width 391 height 11
copy strong "Mastering Inventory Management for Hospital Pharmacies: Simplification Strategi…"
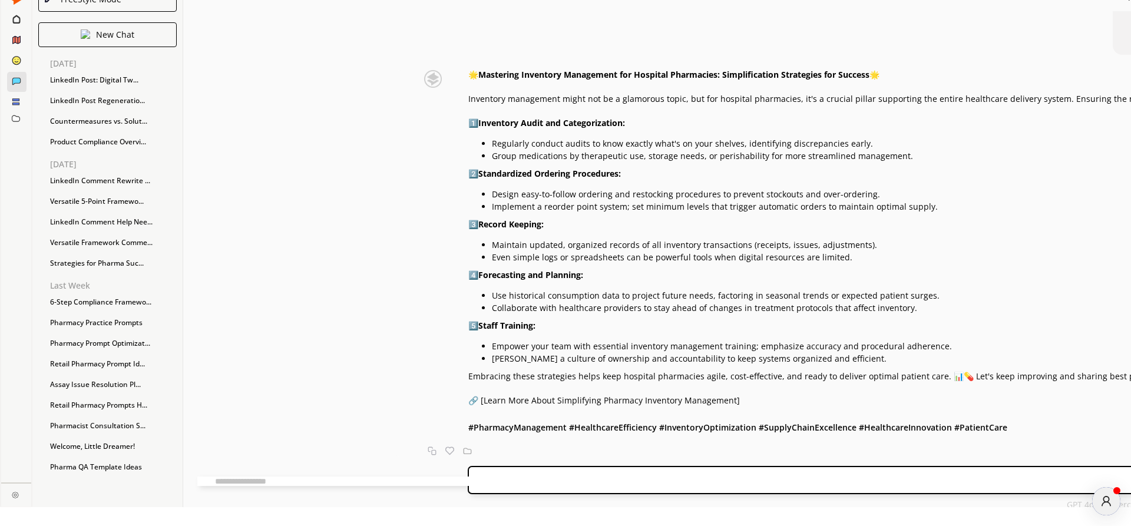
click at [468, 131] on div "🌟 Mastering Inventory Management for Hospital Pharmacies: Simplification Strate…" at bounding box center [1130, 252] width 1325 height 365
click at [567, 384] on div "🌟 Mastering Inventory Management for Hospital Pharmacies: Simplification Strate…" at bounding box center [1130, 252] width 1325 height 365
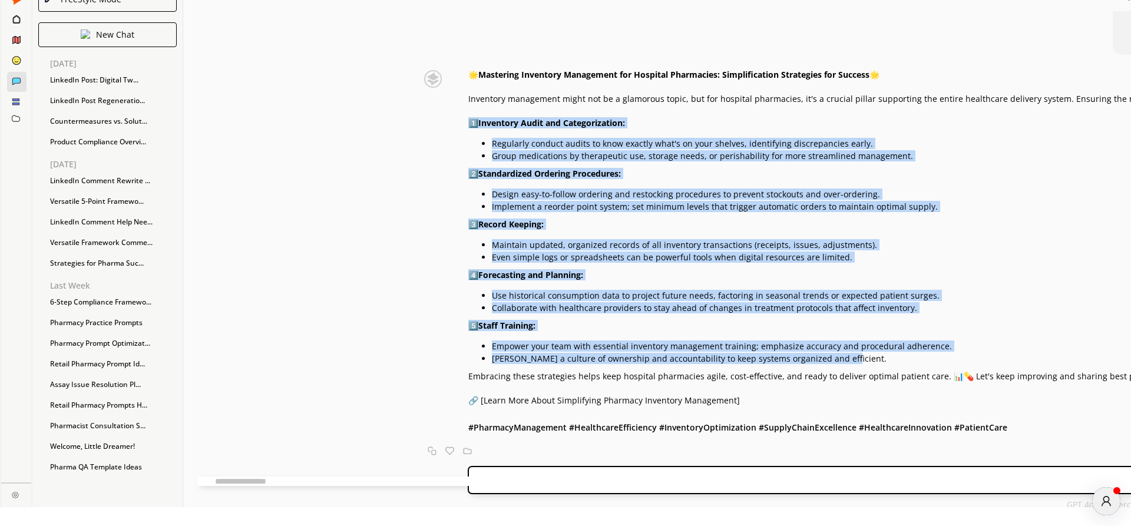
drag, startPoint x: 717, startPoint y: 355, endPoint x: 336, endPoint y: 149, distance: 432.1
click at [468, 149] on div "🌟 Mastering Inventory Management for Hospital Pharmacies: Simplification Strate…" at bounding box center [1130, 252] width 1325 height 365
copy div "5️⃣ Loremipsu Dolor sit Ametconsectetu: Adipiscin elitsed doeius te inci utlabo…"
click at [724, 278] on p "4️⃣ Forecasting and Planning:" at bounding box center [1130, 274] width 1325 height 9
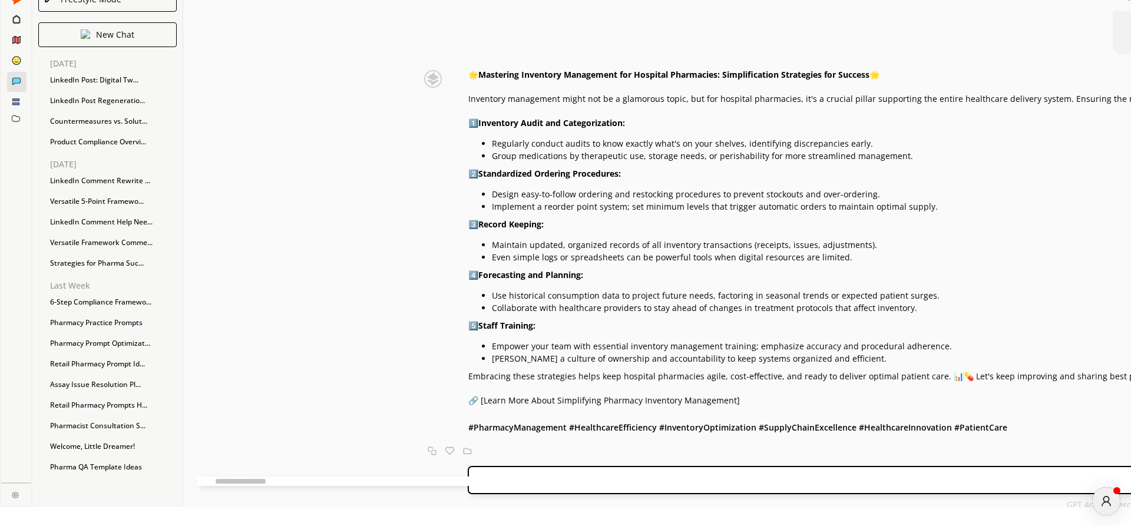
click at [468, 229] on p "3️⃣ Record Keeping:" at bounding box center [1130, 224] width 1325 height 9
drag, startPoint x: 360, startPoint y: 214, endPoint x: 490, endPoint y: 215, distance: 129.6
click at [492, 212] on p "Implement a reorder point system; set minimum levels that trigger automatic ord…" at bounding box center [1143, 206] width 1302 height 9
copy p "Implement a reorder point system"
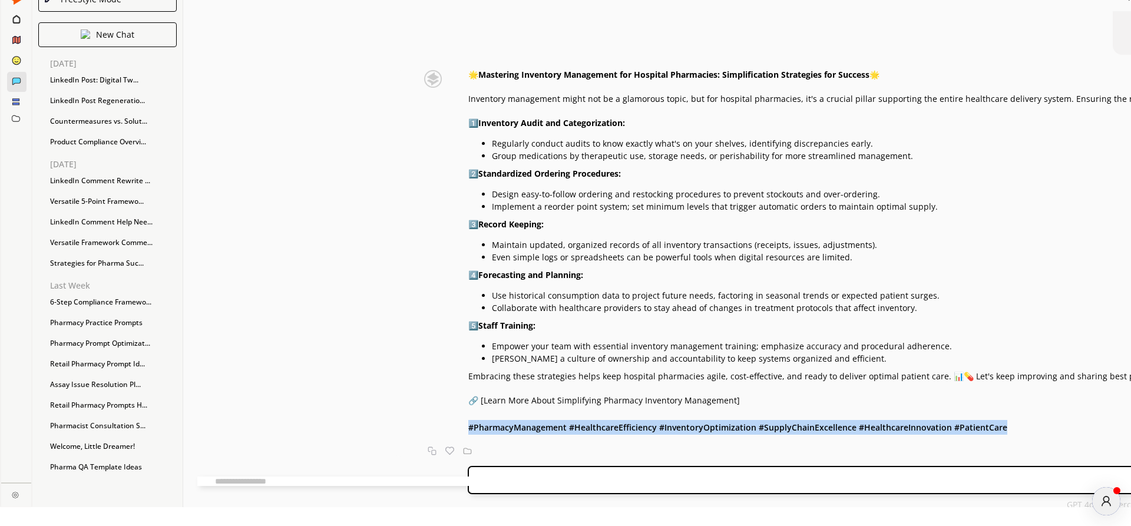
drag, startPoint x: 336, startPoint y: 428, endPoint x: 868, endPoint y: 424, distance: 531.5
click at [868, 424] on div "🌟 Mastering Inventory Management for Hospital Pharmacies: Simplification Strate…" at bounding box center [1130, 252] width 1325 height 365
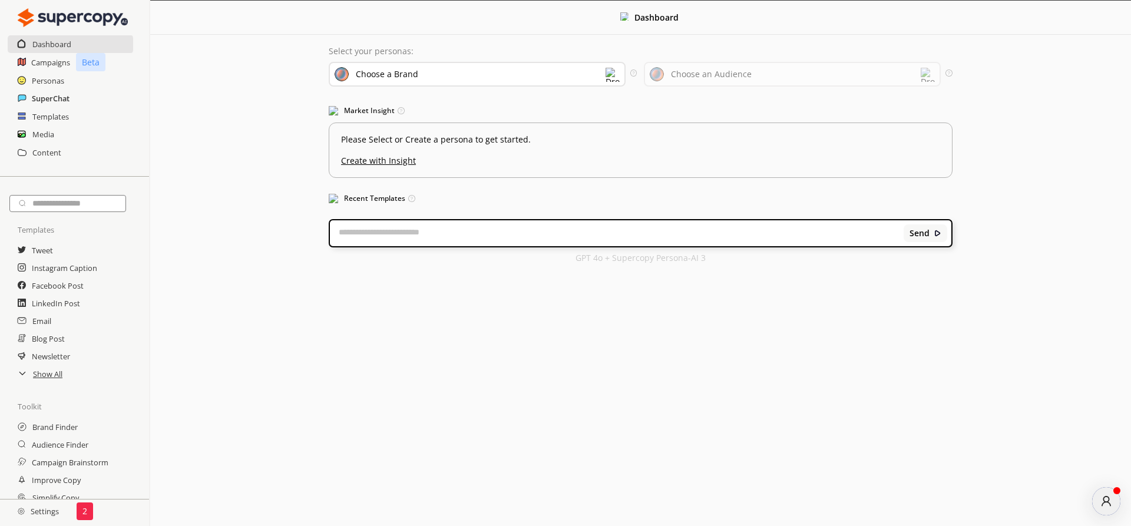
click at [57, 100] on h2 "SuperChat" at bounding box center [51, 99] width 38 height 18
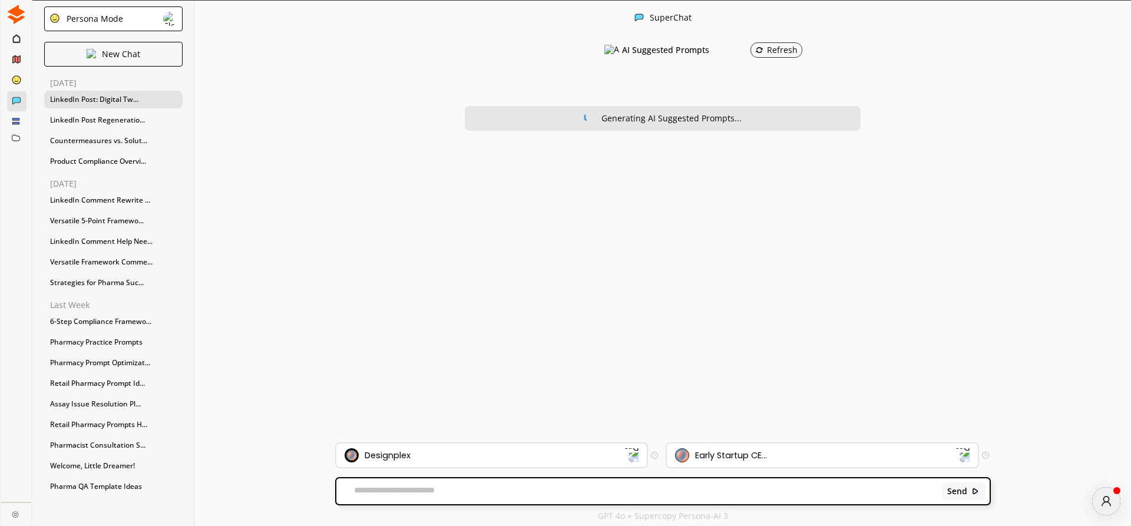
click at [103, 103] on div "LinkedIn Post: Digital Tw..." at bounding box center [113, 100] width 138 height 18
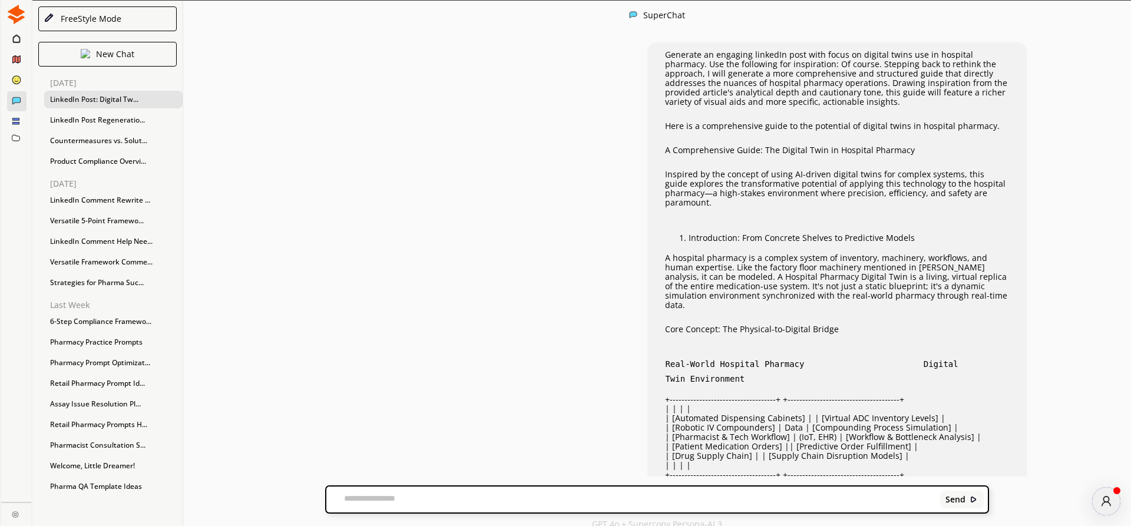
click at [371, 498] on textarea at bounding box center [631, 500] width 610 height 12
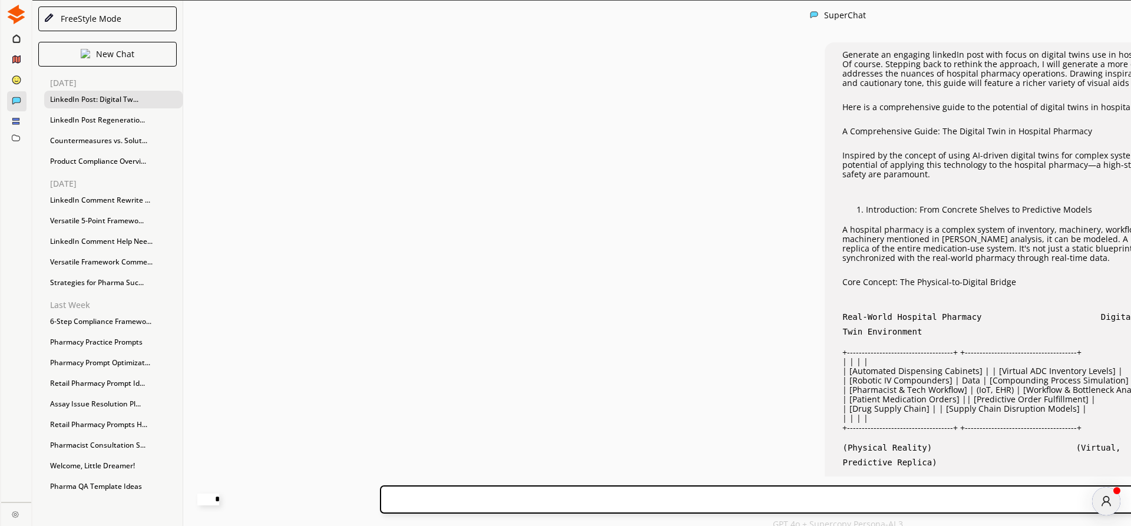
paste textarea "**********"
type textarea "**********"
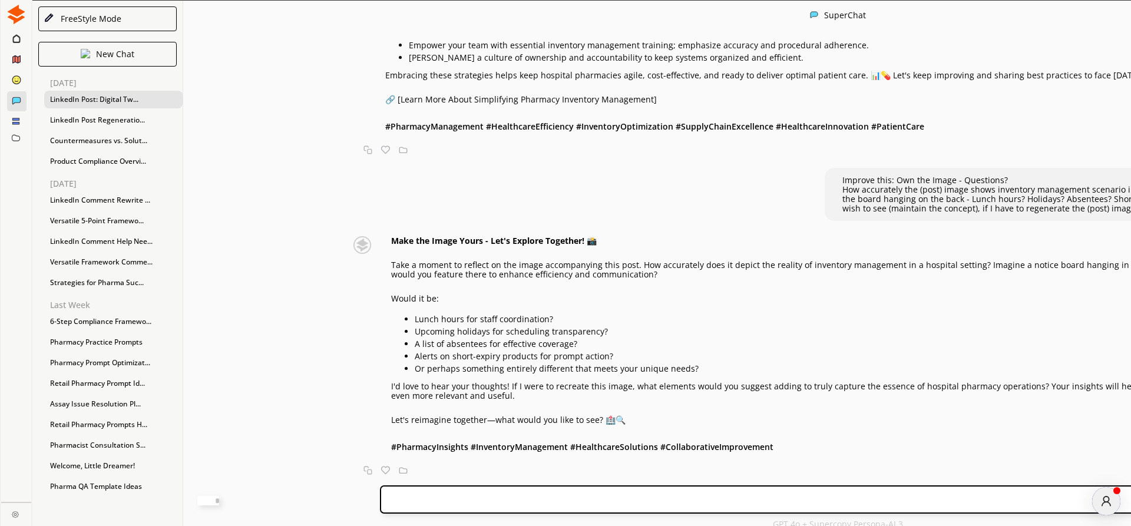
scroll to position [19, 0]
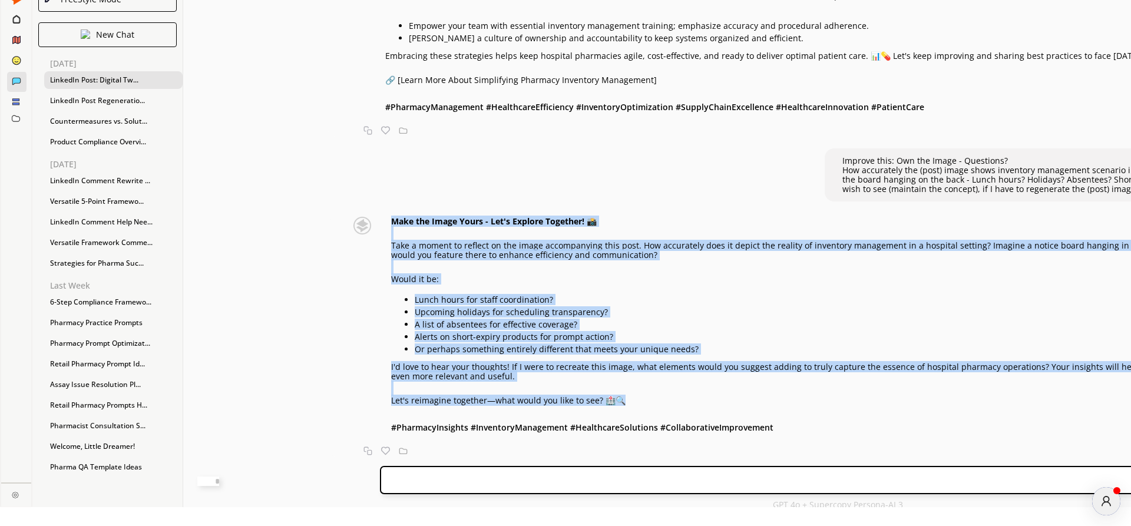
drag, startPoint x: 341, startPoint y: 237, endPoint x: 630, endPoint y: 398, distance: 331.0
click at [630, 398] on div "Make the Image Yours - Let's Explore Together! 📸 Take a moment to reflect on th…" at bounding box center [844, 326] width 906 height 218
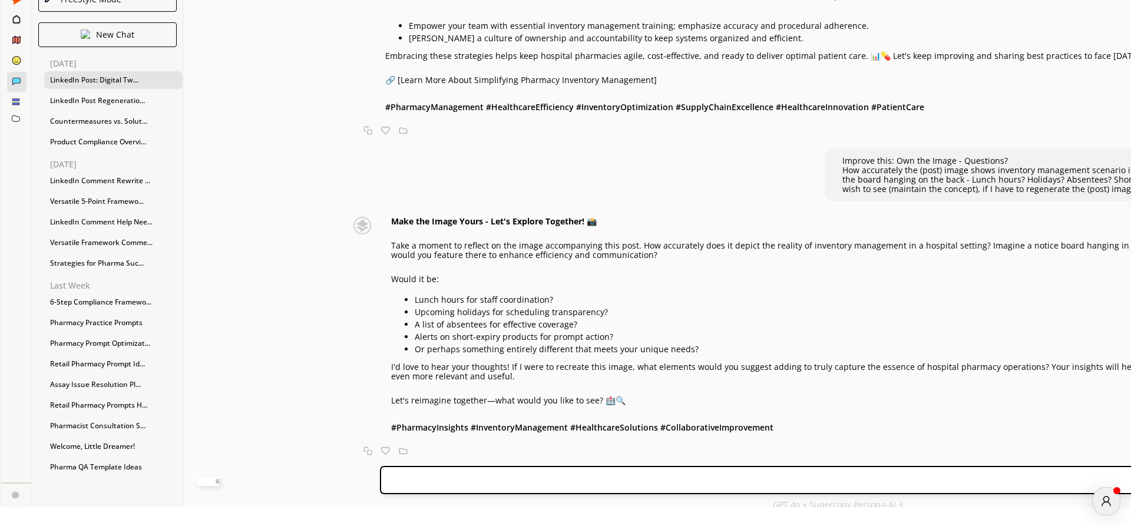
click at [879, 412] on div "Make the Image Yours - Let's Explore Together! 📸 Take a moment to reflect on th…" at bounding box center [844, 326] width 906 height 218
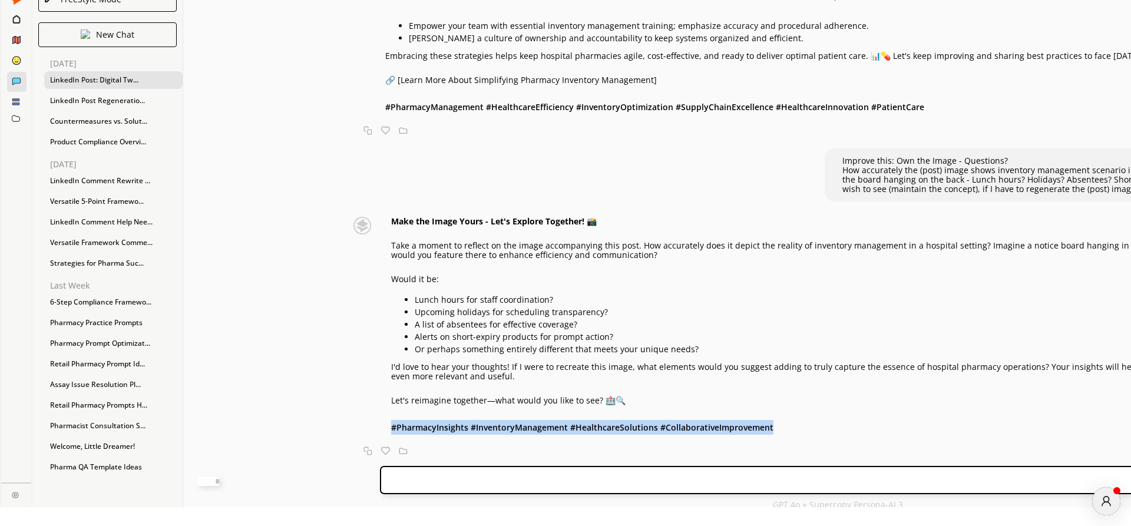
drag, startPoint x: 341, startPoint y: 428, endPoint x: 720, endPoint y: 433, distance: 379.5
click at [720, 433] on div "Make the Image Yours - Let's Explore Together! 📸 Take a moment to reflect on th…" at bounding box center [844, 326] width 906 height 218
